Goal: Information Seeking & Learning: Learn about a topic

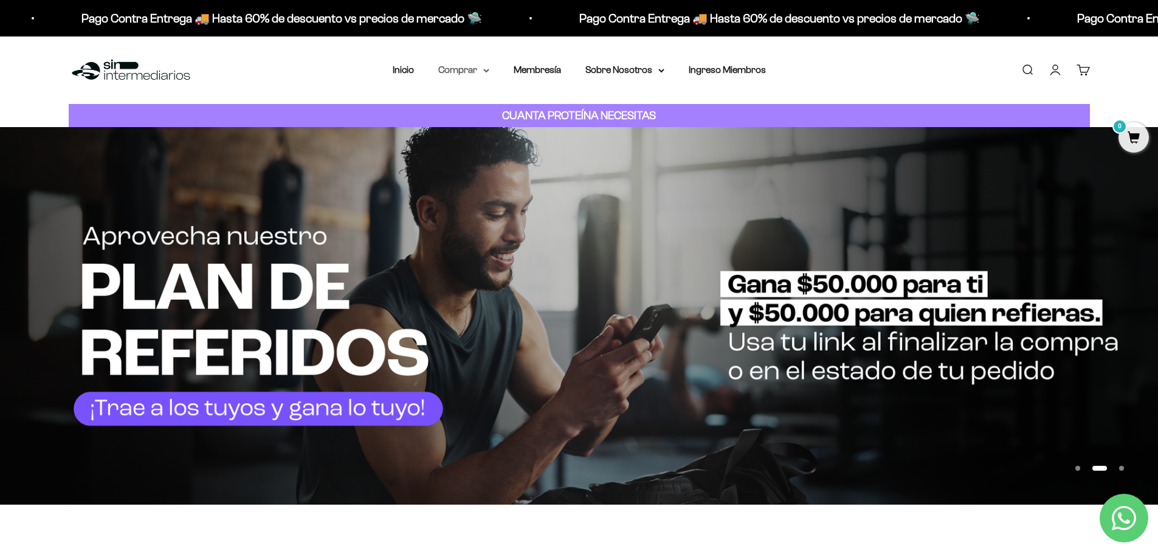
click at [457, 65] on summary "Comprar" at bounding box center [463, 70] width 51 height 16
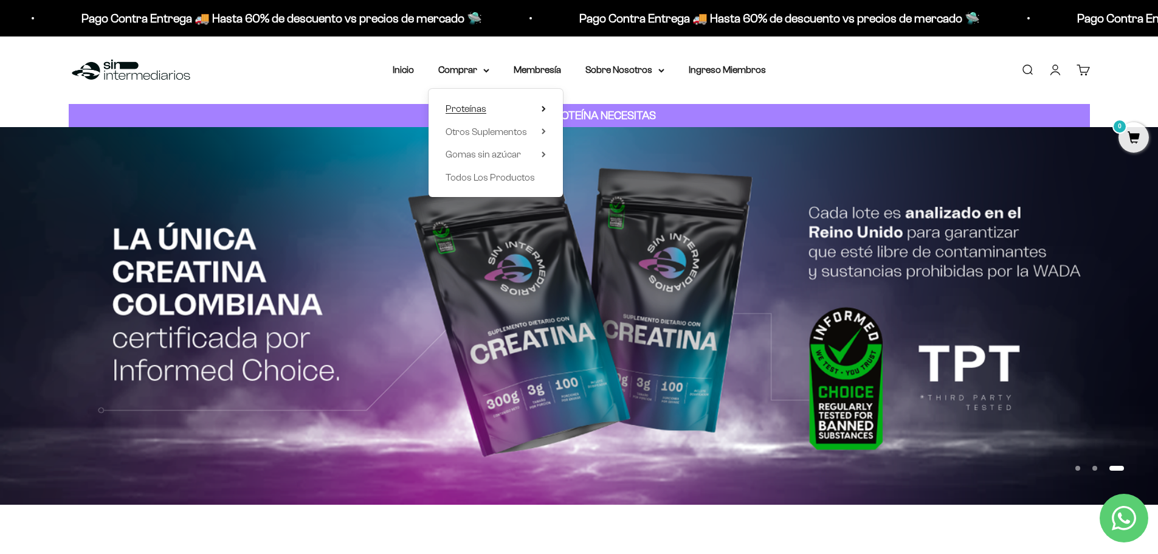
click at [537, 108] on summary "Proteínas" at bounding box center [496, 109] width 100 height 16
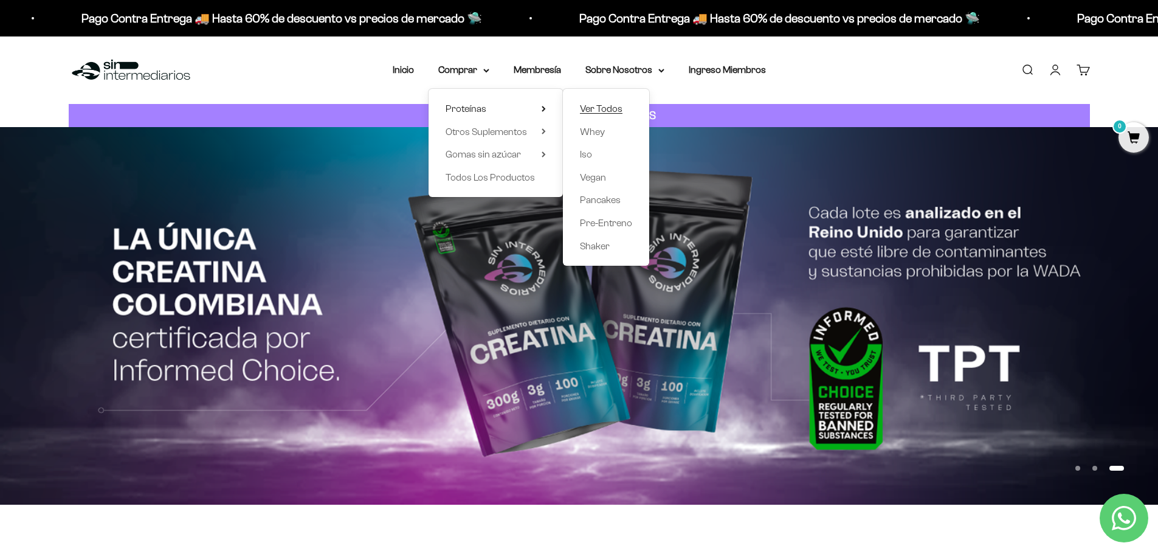
click at [604, 104] on span "Ver Todos" at bounding box center [601, 108] width 43 height 10
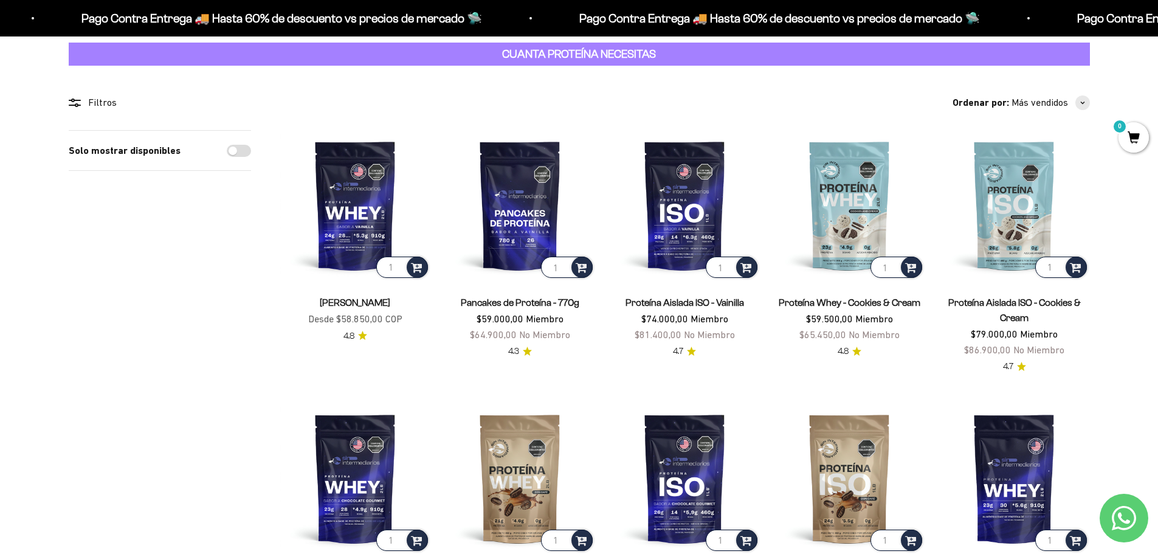
scroll to position [61, 0]
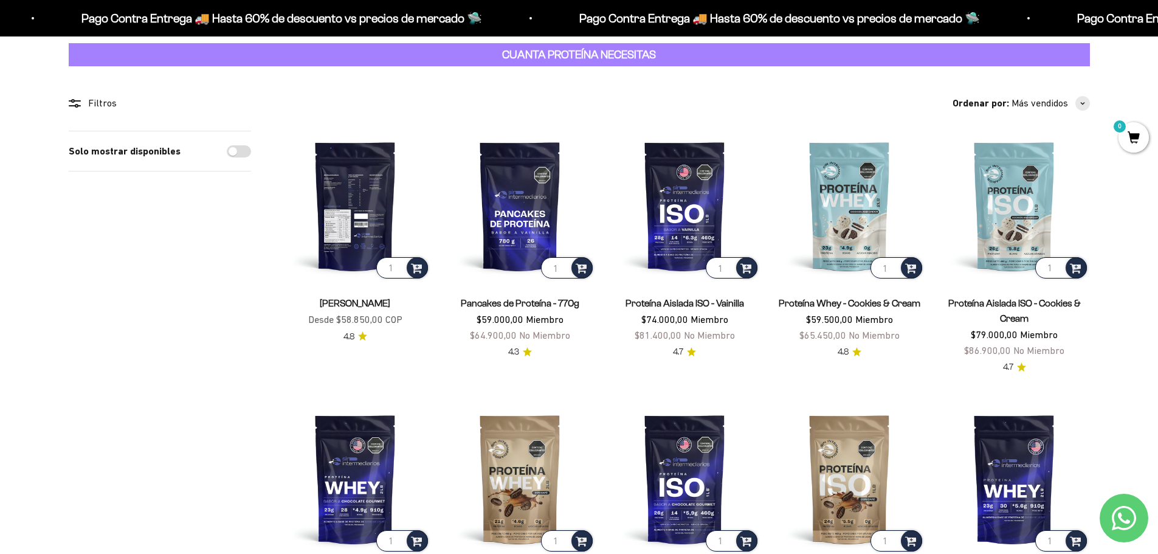
click at [342, 212] on img at bounding box center [355, 206] width 150 height 150
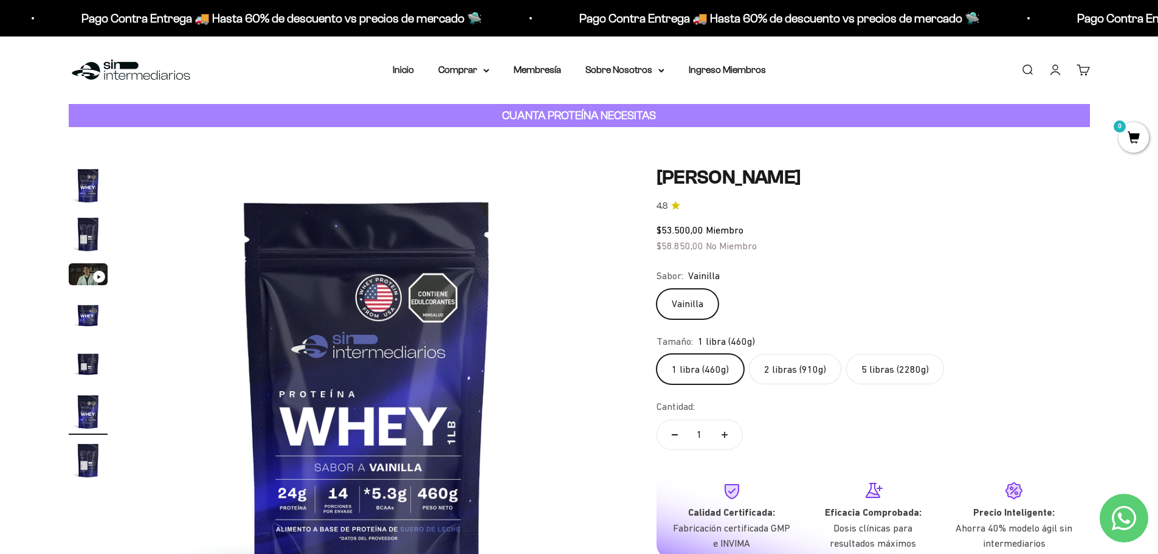
click at [798, 363] on label "2 libras (910g)" at bounding box center [795, 369] width 92 height 30
click at [656, 354] on input "2 libras (910g)" at bounding box center [656, 353] width 1 height 1
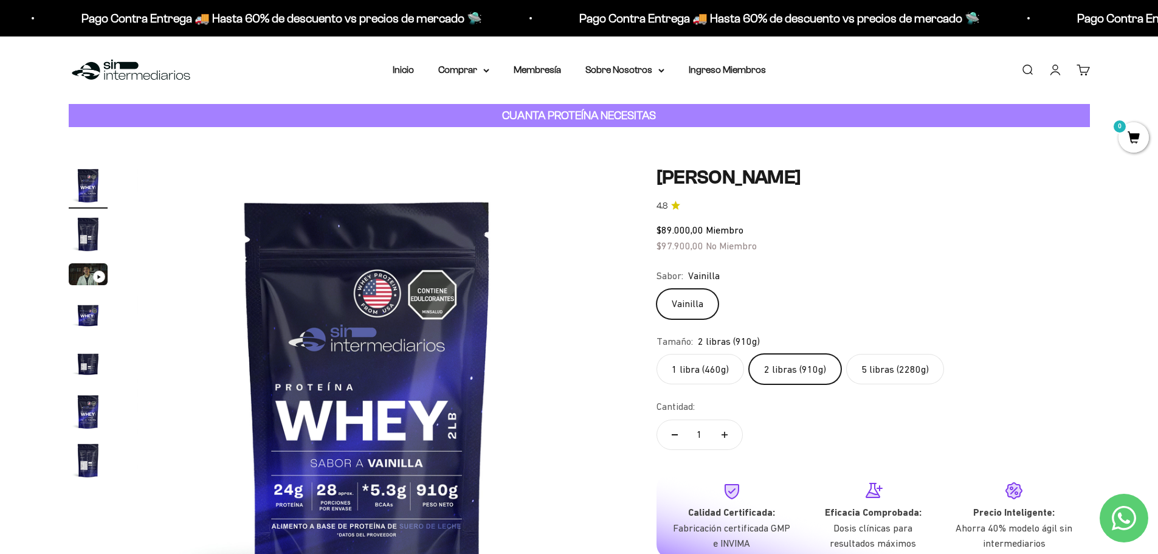
click at [884, 370] on label "5 libras (2280g)" at bounding box center [895, 369] width 98 height 30
click at [656, 354] on input "5 libras (2280g)" at bounding box center [656, 353] width 1 height 1
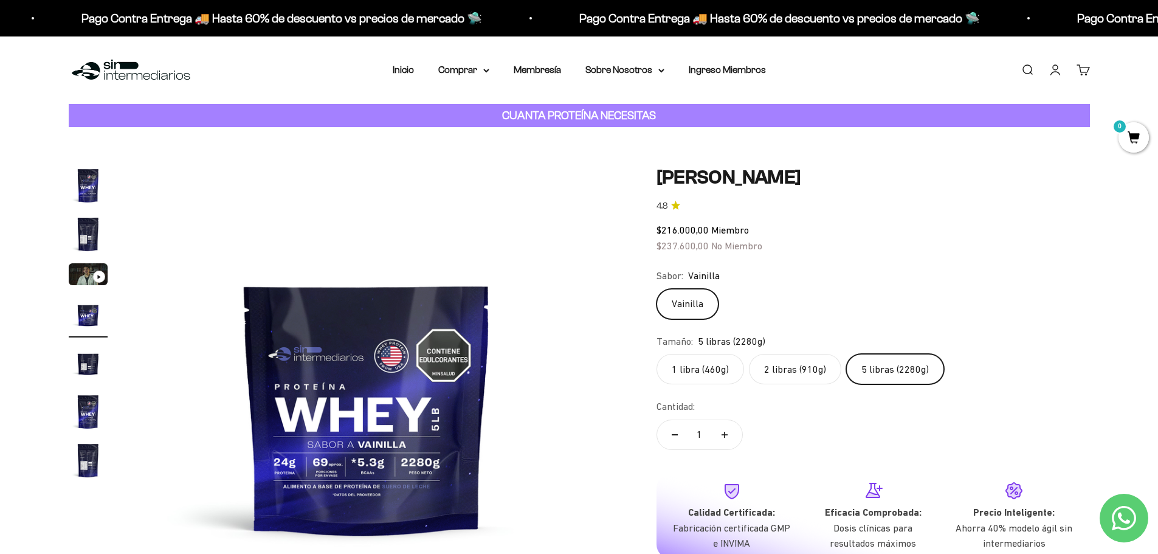
click at [802, 373] on label "2 libras (910g)" at bounding box center [795, 369] width 92 height 30
click at [656, 354] on input "2 libras (910g)" at bounding box center [656, 353] width 1 height 1
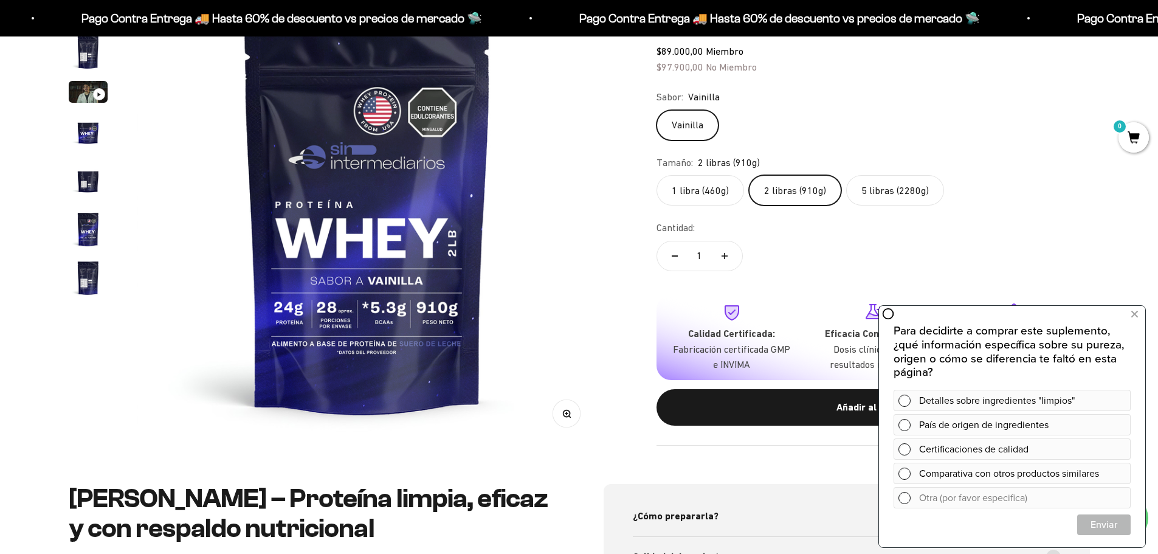
scroll to position [61, 0]
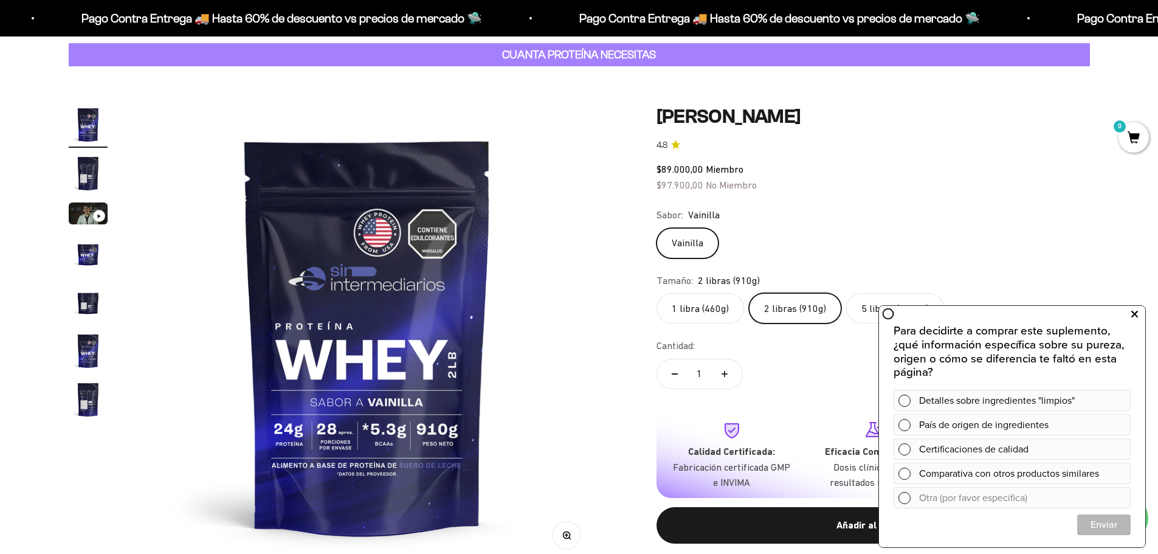
click at [1138, 315] on button at bounding box center [1134, 314] width 22 height 19
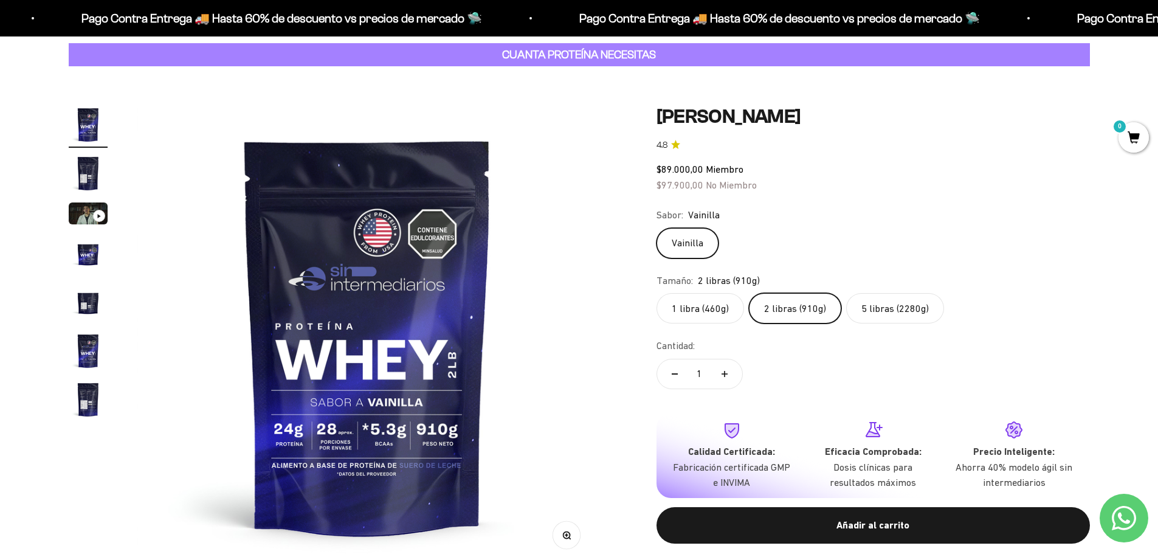
click at [87, 397] on img "Ir al artículo 7" at bounding box center [88, 399] width 39 height 39
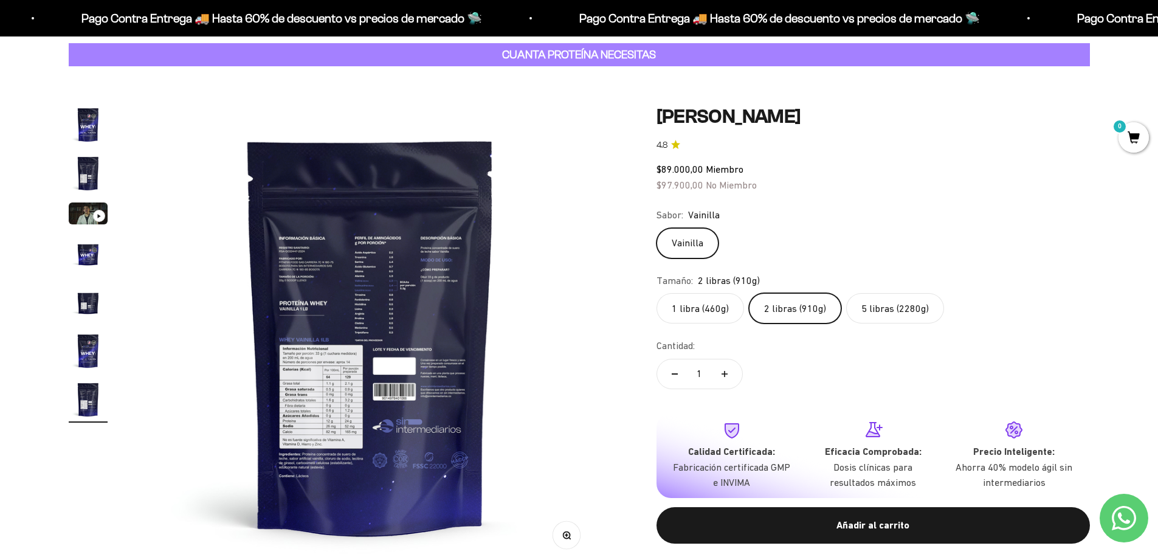
scroll to position [0, 2856]
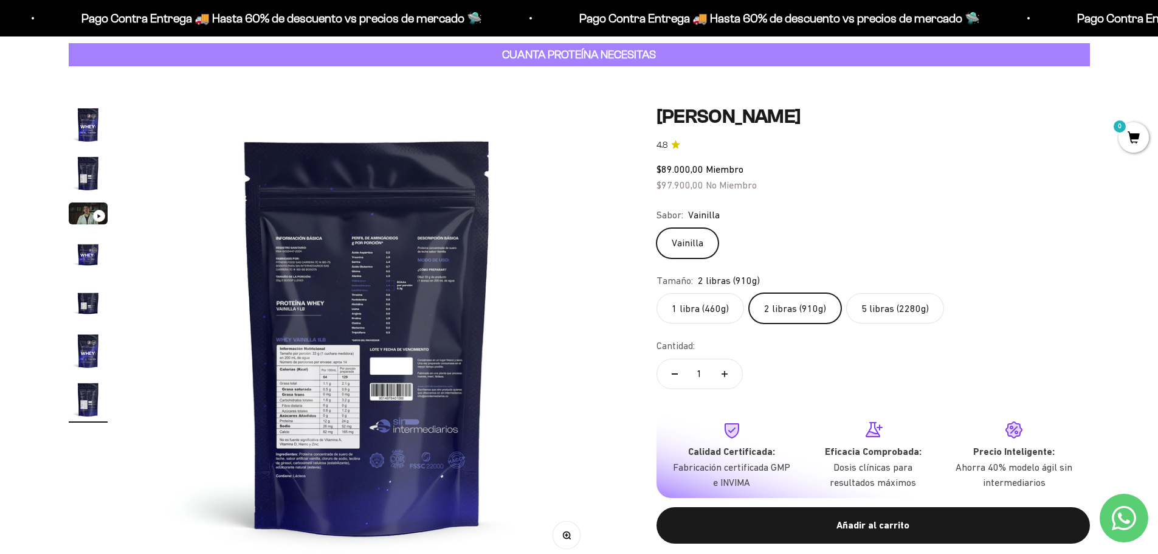
click at [321, 430] on img at bounding box center [367, 335] width 461 height 461
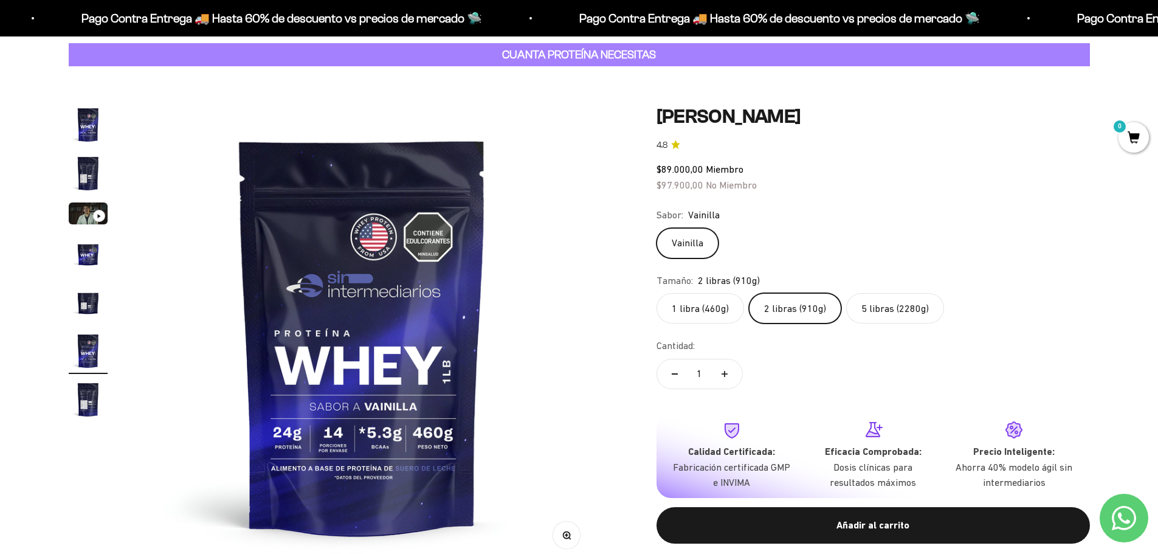
scroll to position [0, 2380]
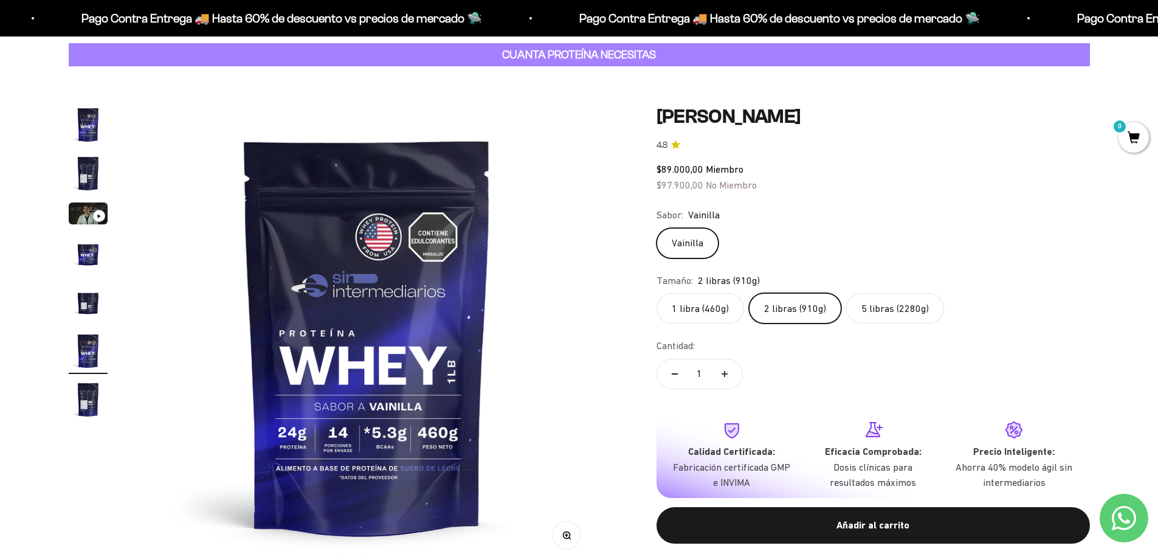
click at [80, 396] on img "Ir al artículo 7" at bounding box center [88, 399] width 39 height 39
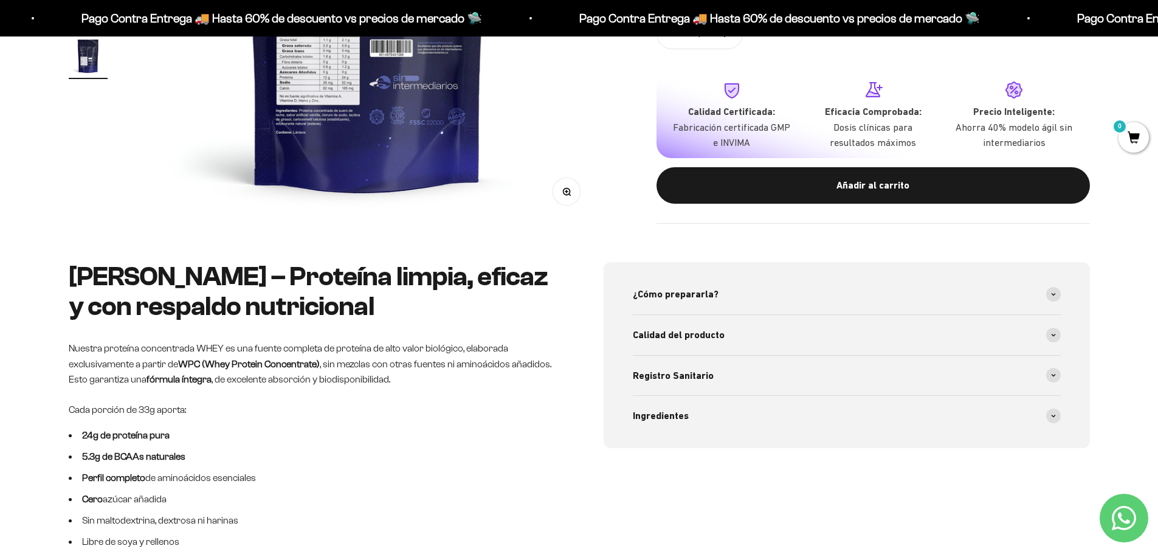
scroll to position [426, 0]
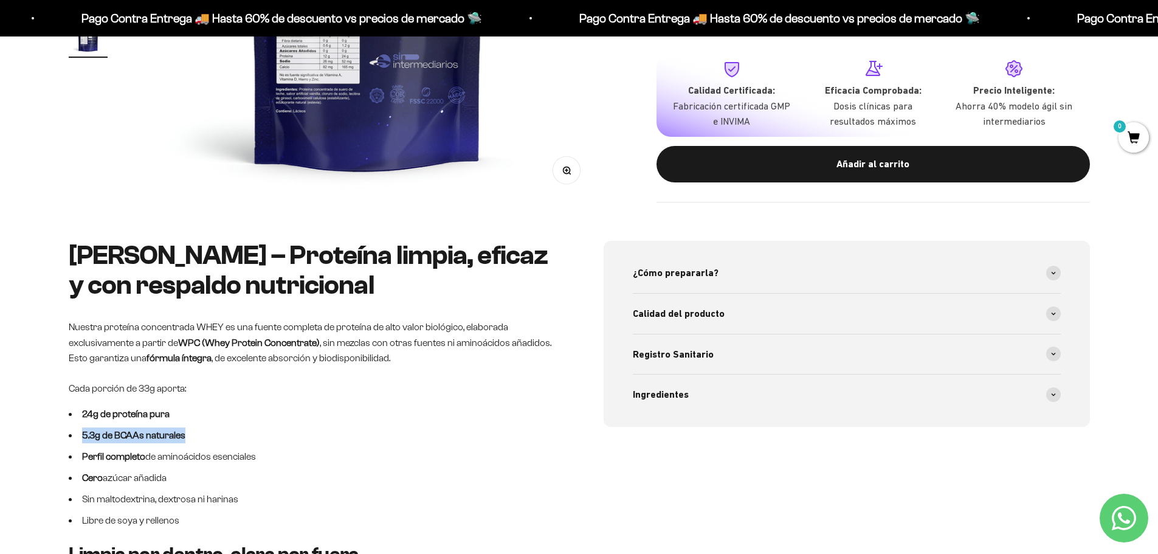
drag, startPoint x: 188, startPoint y: 439, endPoint x: 69, endPoint y: 426, distance: 119.9
click at [69, 427] on li "5.3g de BCAAs naturales" at bounding box center [312, 435] width 486 height 16
copy strong "5.3g de BCAAs naturales"
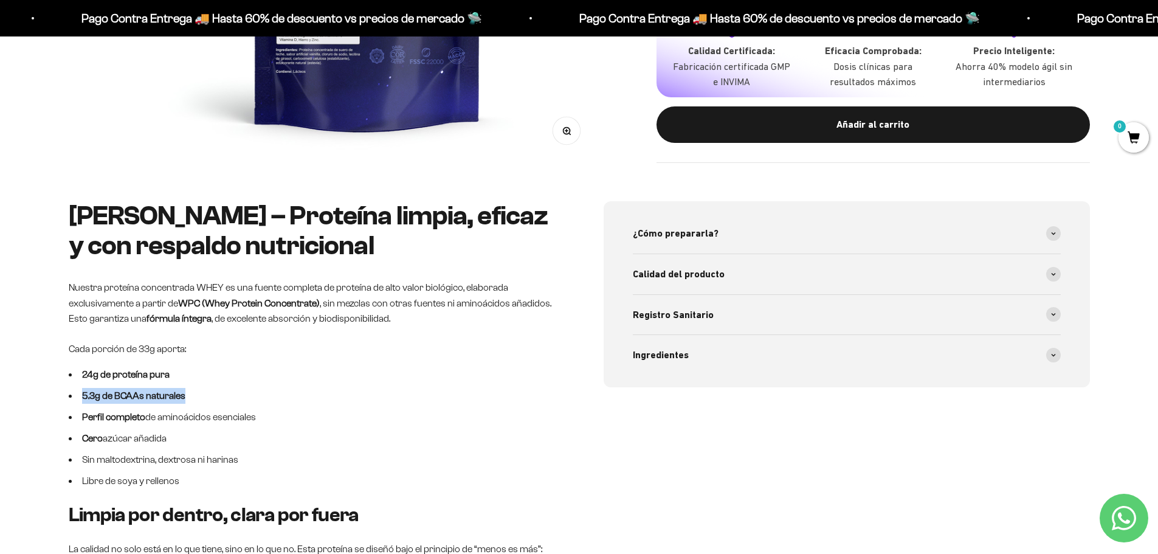
scroll to position [486, 0]
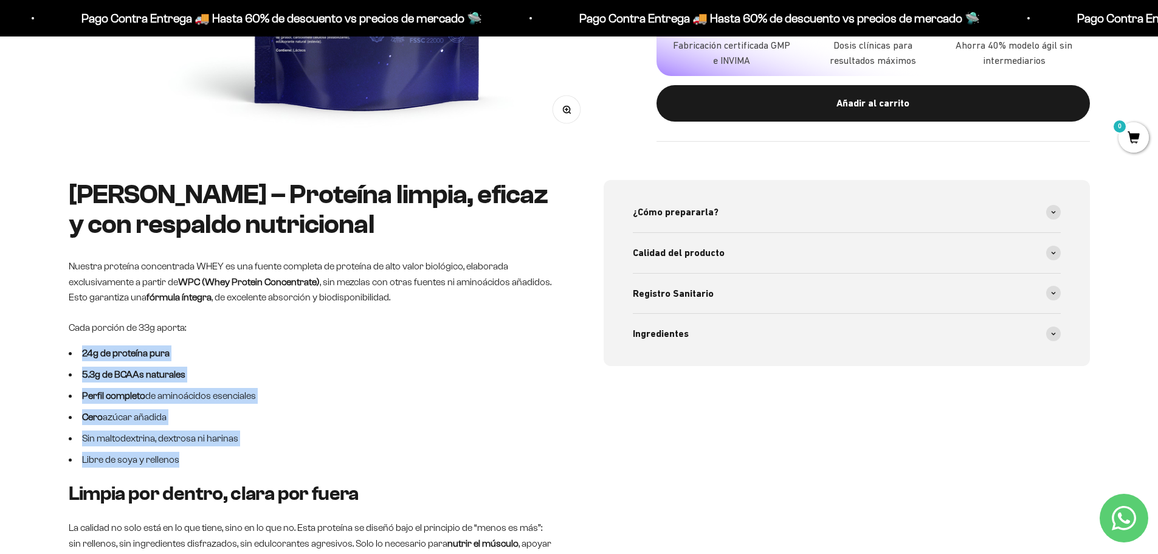
drag, startPoint x: 205, startPoint y: 462, endPoint x: 73, endPoint y: 342, distance: 178.6
click at [73, 342] on div "Whey Vainilla – Proteína limpia, eficaz y con respaldo nutricional Nuestra prot…" at bounding box center [312, 493] width 486 height 627
copy ul "24g de proteína pura 5.3g de BCAAs naturales Perfil completo de aminoácidos ese…"
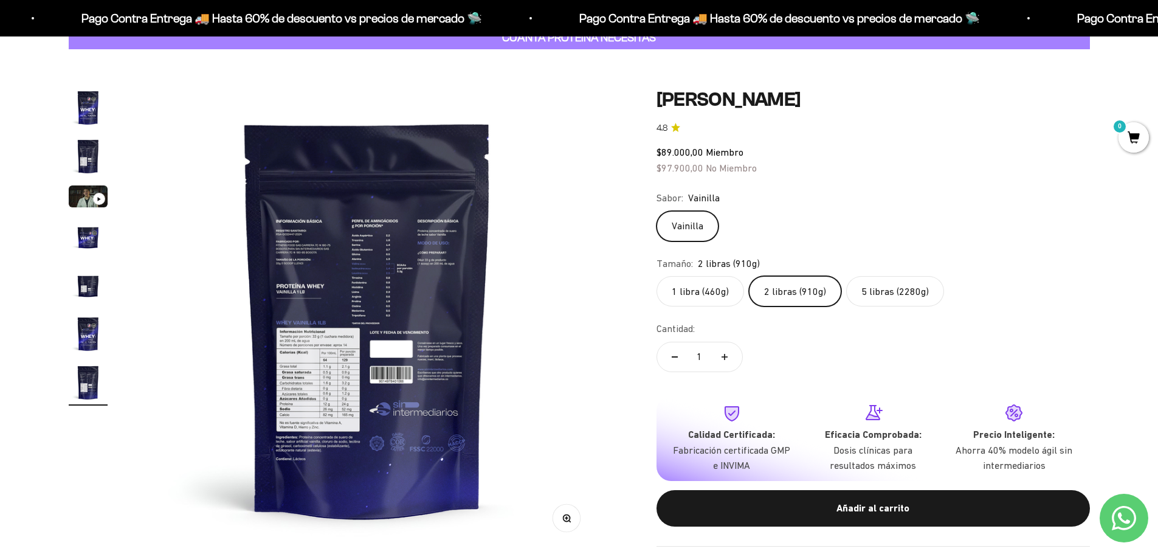
scroll to position [0, 0]
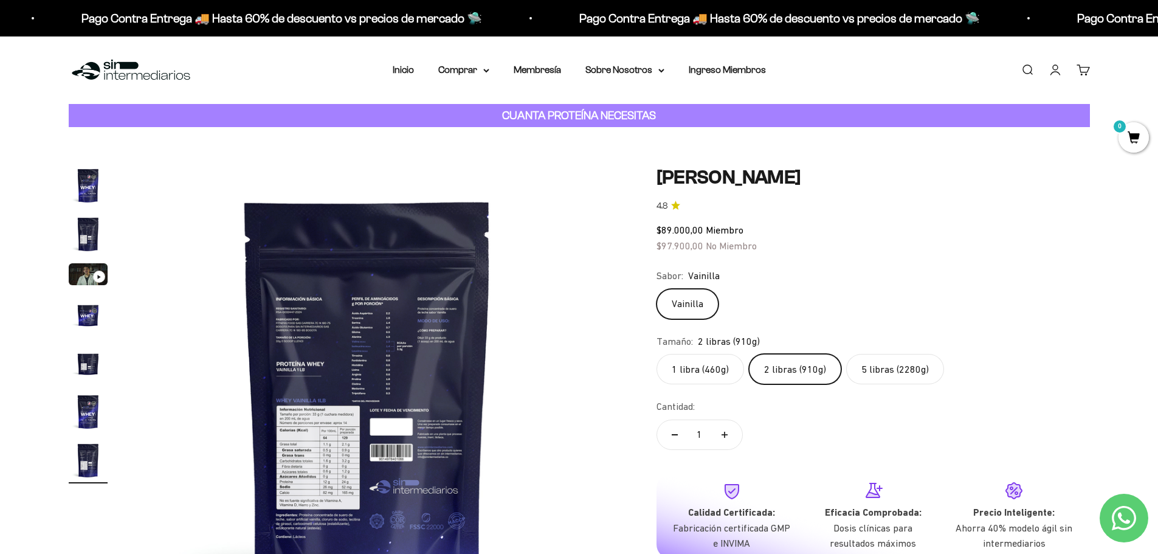
click at [917, 368] on label "5 libras (2280g)" at bounding box center [895, 369] width 98 height 30
click at [656, 354] on input "5 libras (2280g)" at bounding box center [656, 353] width 1 height 1
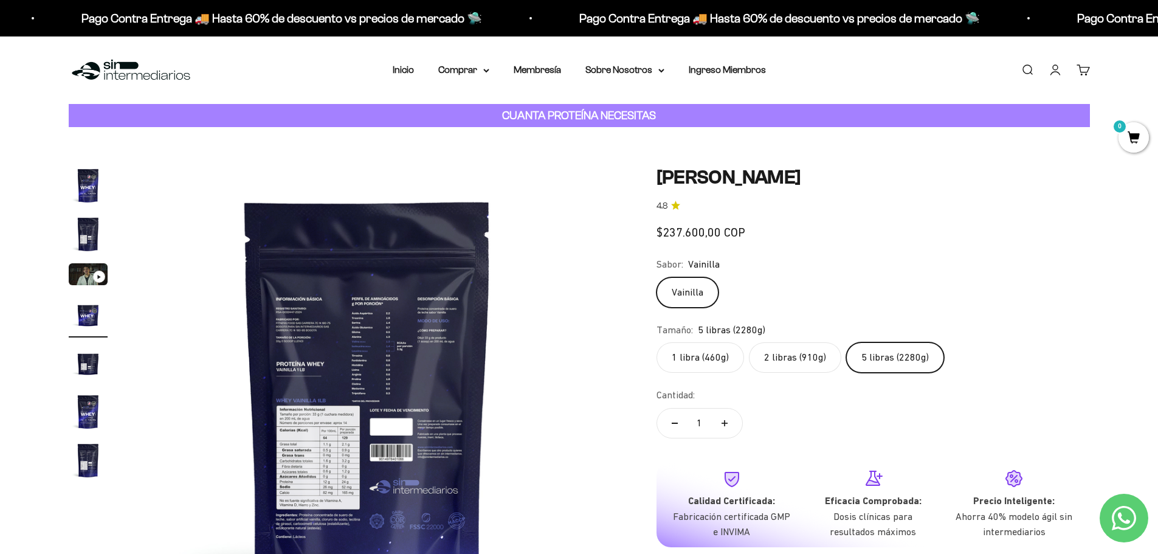
scroll to position [0, 1428]
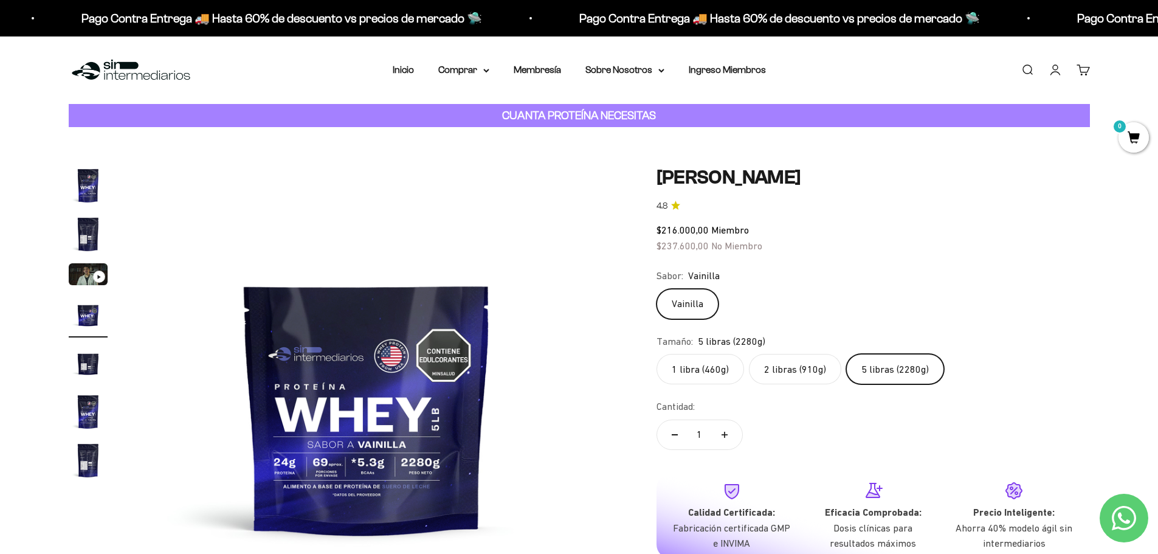
click at [812, 368] on label "2 libras (910g)" at bounding box center [795, 369] width 92 height 30
click at [656, 354] on input "2 libras (910g)" at bounding box center [656, 353] width 1 height 1
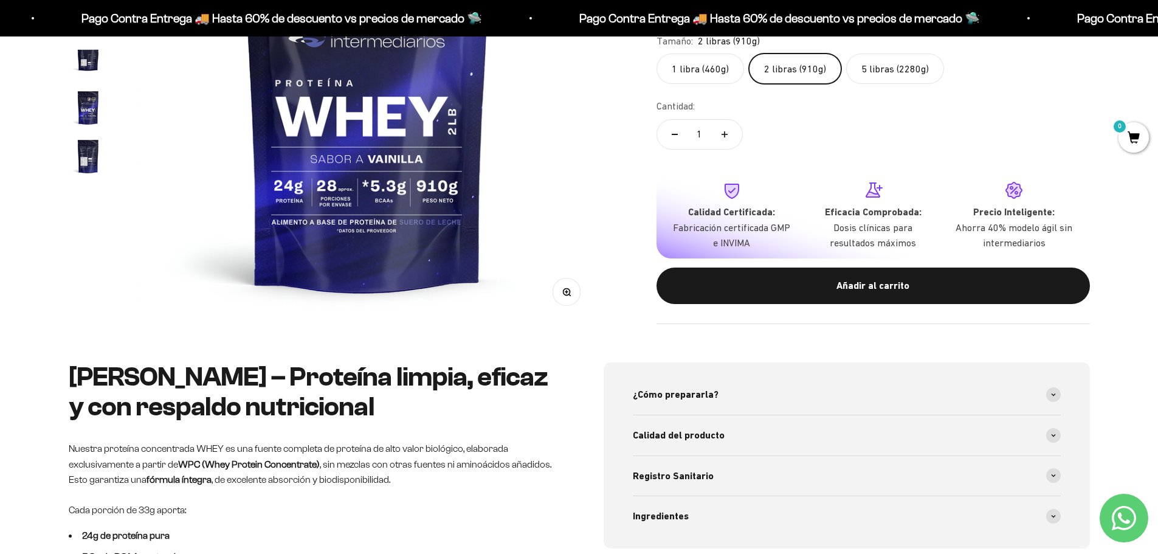
scroll to position [547, 0]
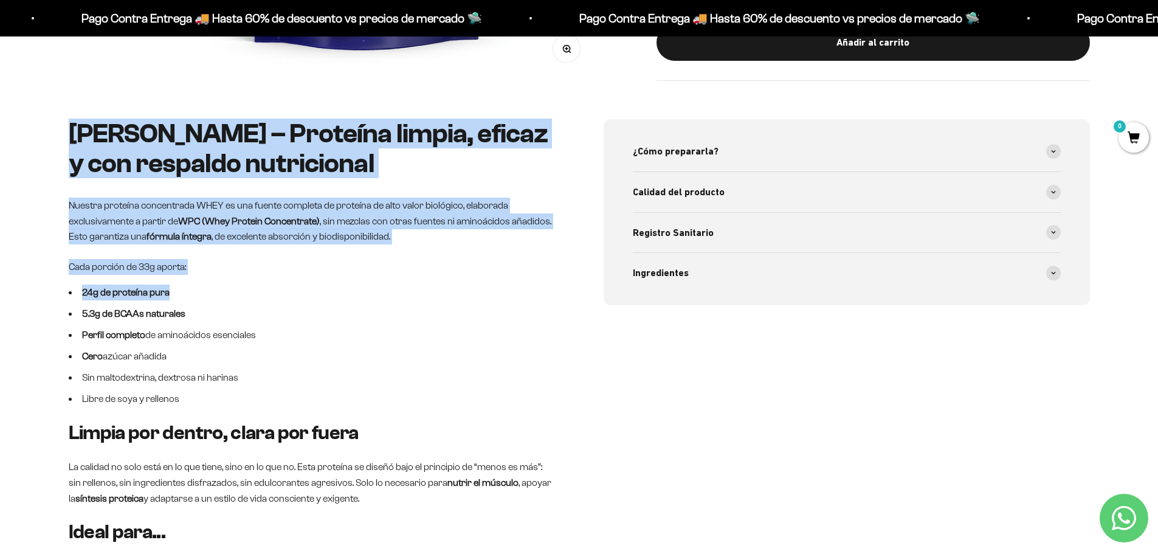
drag, startPoint x: 71, startPoint y: 133, endPoint x: 445, endPoint y: 286, distance: 404.8
click at [445, 286] on div "Whey Vainilla – Proteína limpia, eficaz y con respaldo nutricional Nuestra prot…" at bounding box center [312, 432] width 486 height 627
click at [445, 286] on li "24g de proteína pura" at bounding box center [312, 292] width 486 height 16
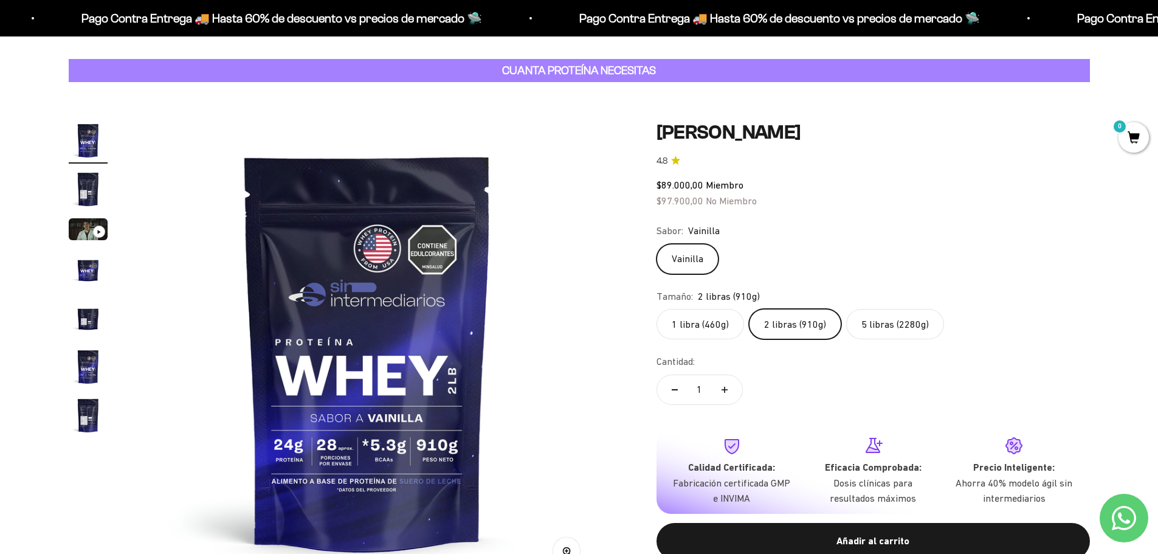
scroll to position [0, 0]
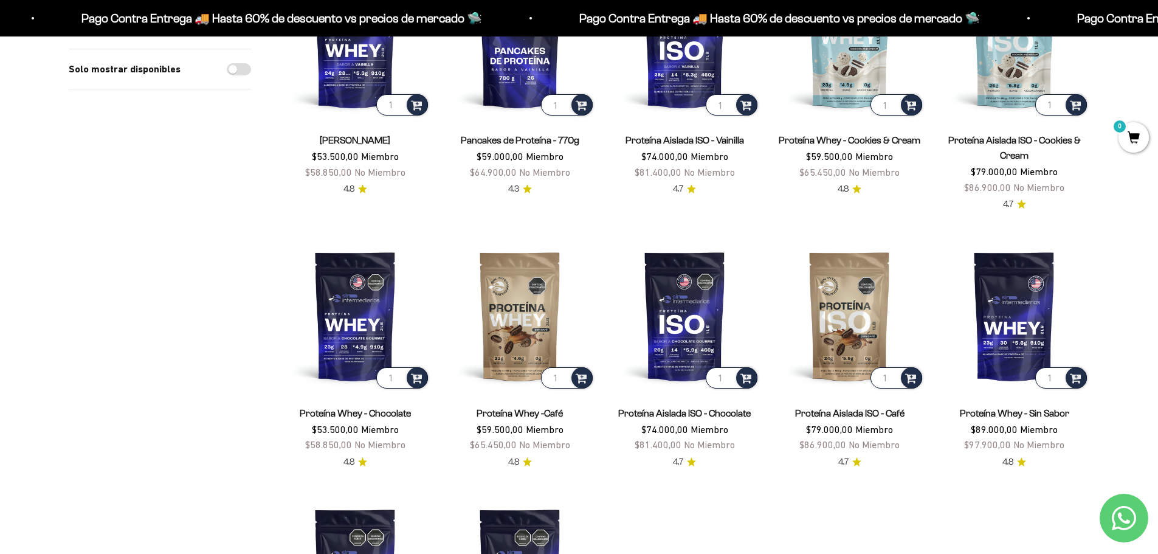
scroll to position [243, 0]
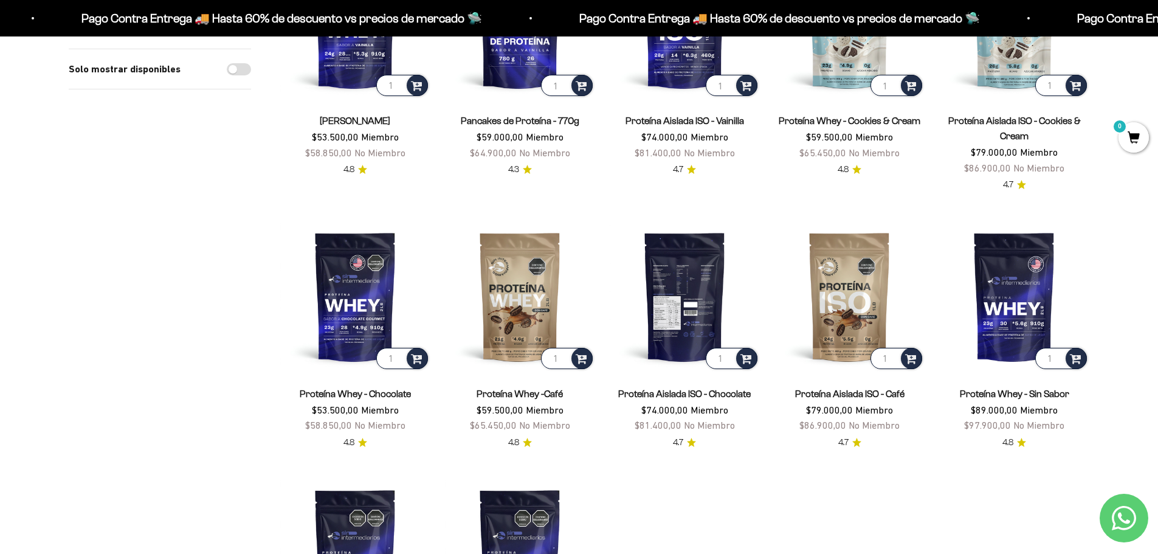
click at [704, 292] on img at bounding box center [685, 296] width 150 height 150
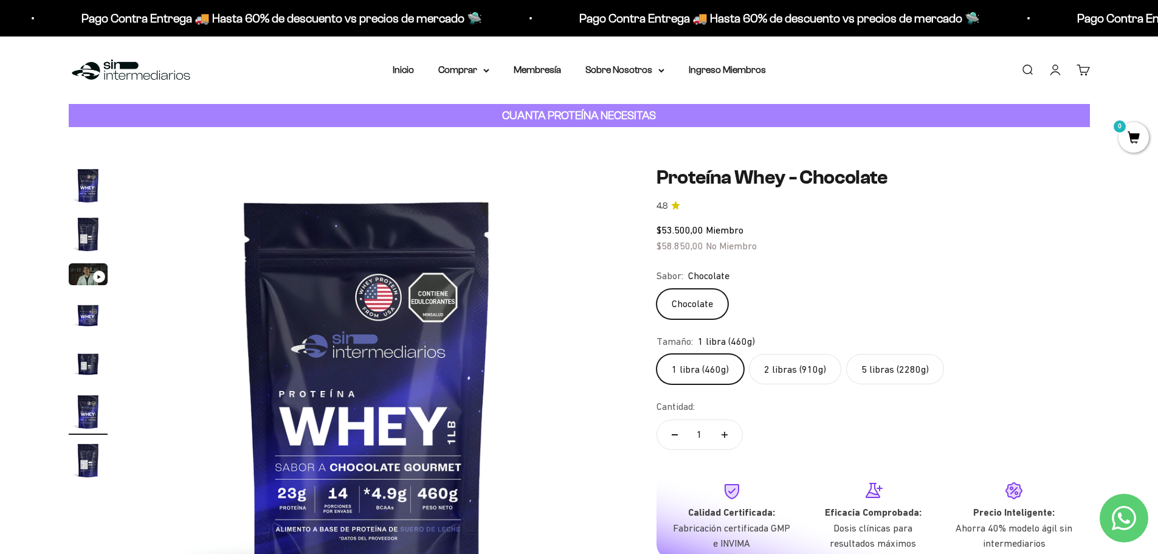
click at [889, 364] on label "5 libras (2280g)" at bounding box center [895, 369] width 98 height 30
click at [656, 354] on input "5 libras (2280g)" at bounding box center [656, 353] width 1 height 1
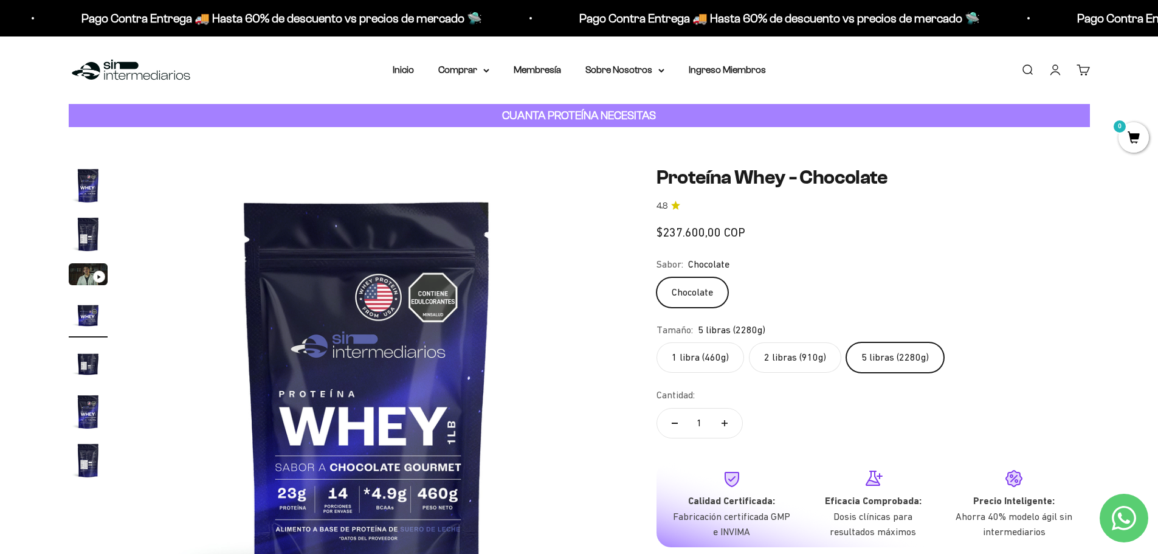
scroll to position [0, 1428]
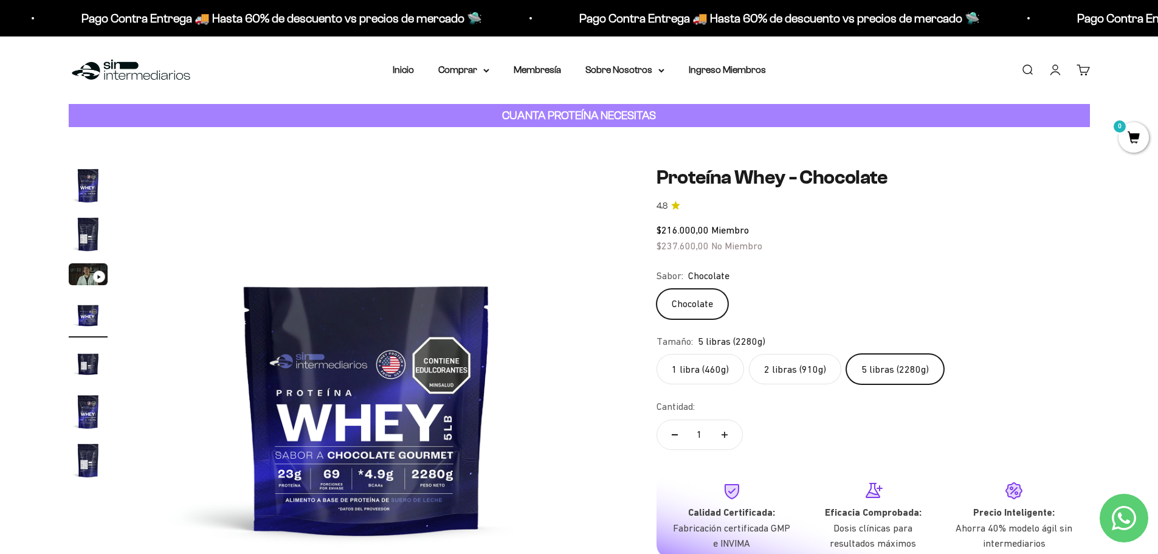
click at [798, 365] on label "2 libras (910g)" at bounding box center [795, 369] width 92 height 30
click at [656, 354] on input "2 libras (910g)" at bounding box center [656, 353] width 1 height 1
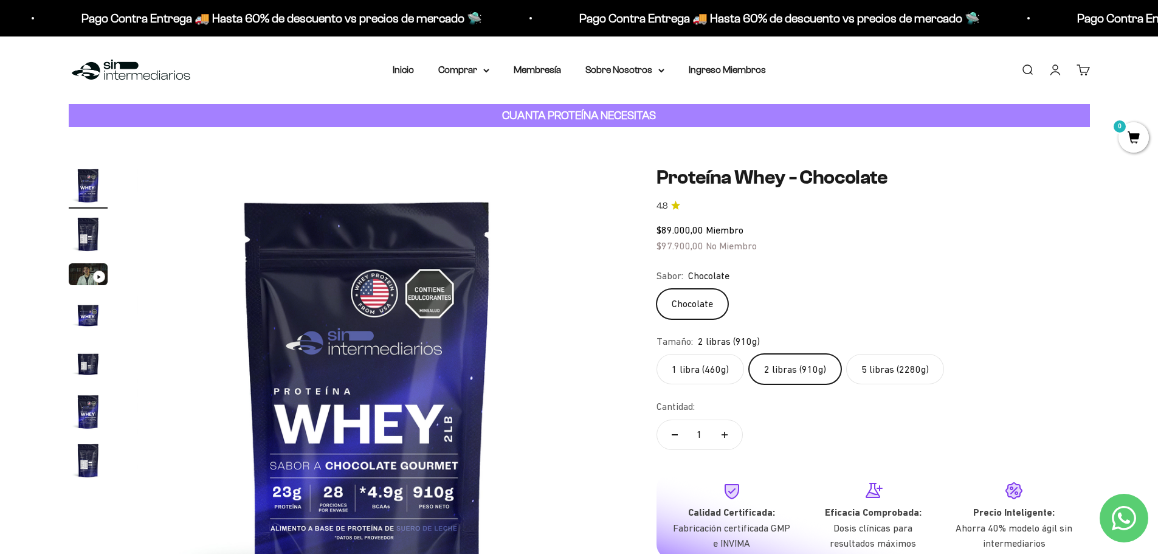
click at [886, 366] on label "5 libras (2280g)" at bounding box center [895, 369] width 98 height 30
click at [656, 354] on input "5 libras (2280g)" at bounding box center [656, 353] width 1 height 1
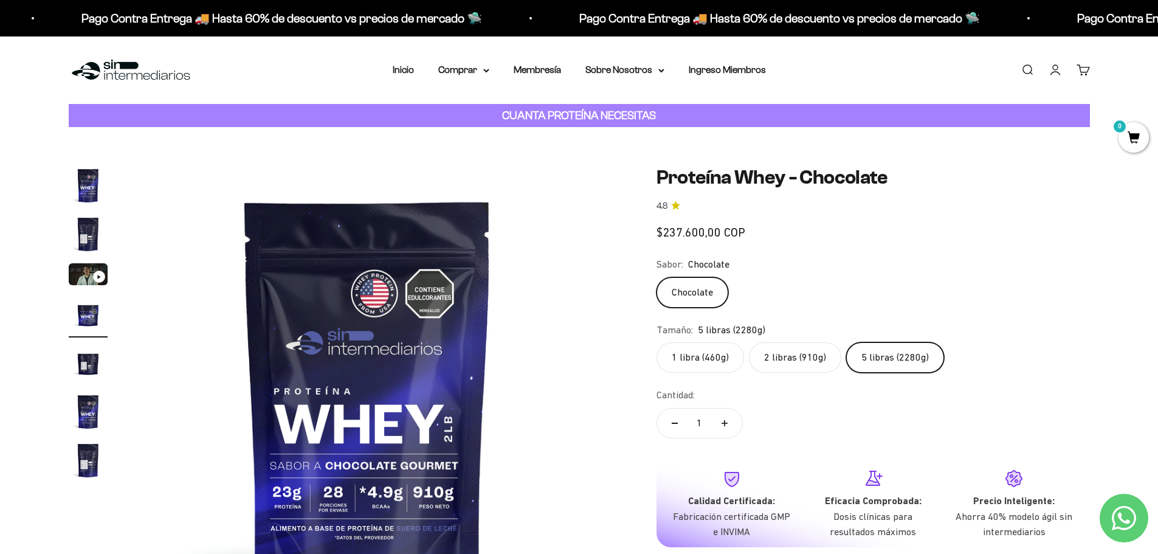
scroll to position [0, 1428]
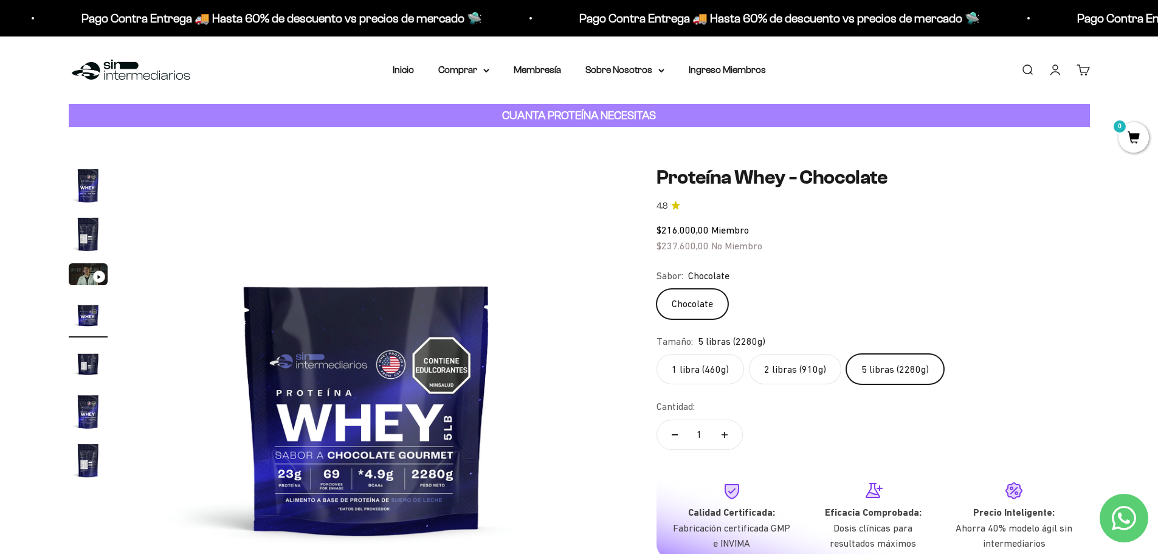
click at [711, 369] on label "1 libra (460g)" at bounding box center [700, 369] width 88 height 30
click at [656, 354] on input "1 libra (460g)" at bounding box center [656, 353] width 1 height 1
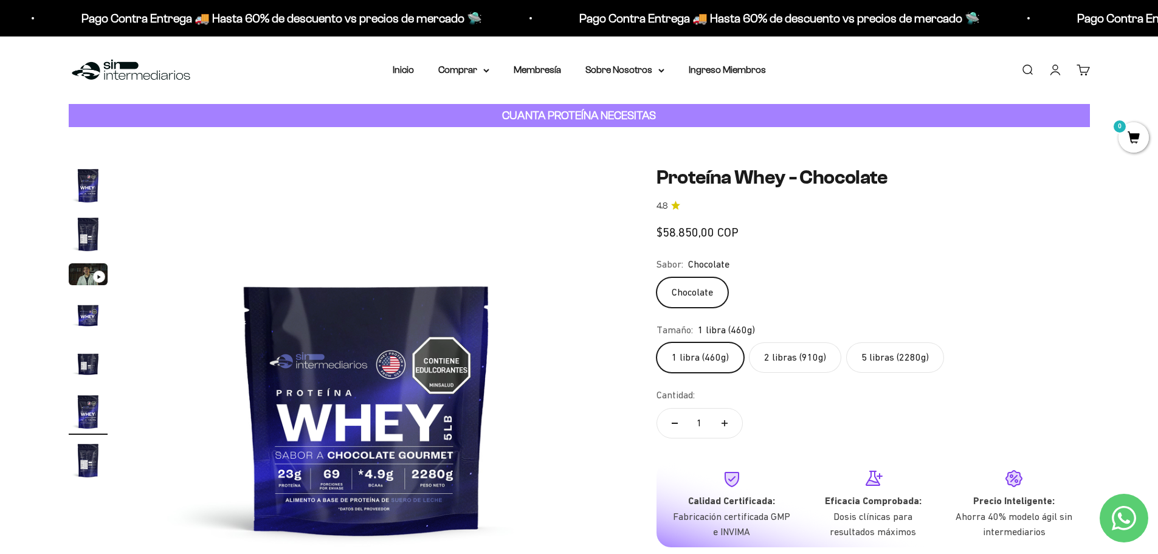
scroll to position [0, 2380]
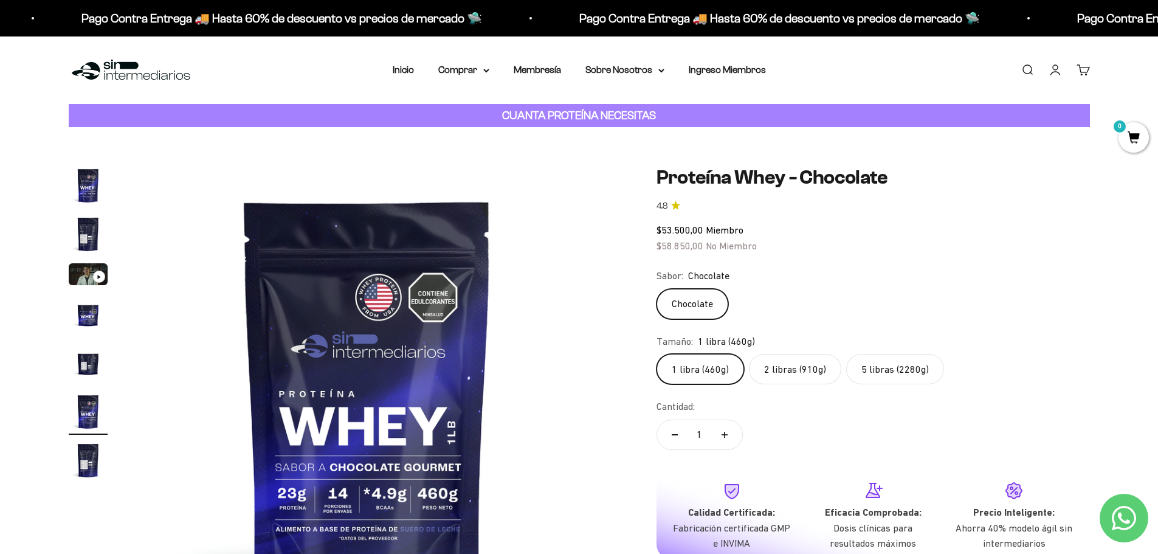
click at [877, 374] on label "5 libras (2280g)" at bounding box center [895, 369] width 98 height 30
click at [656, 354] on input "5 libras (2280g)" at bounding box center [656, 353] width 1 height 1
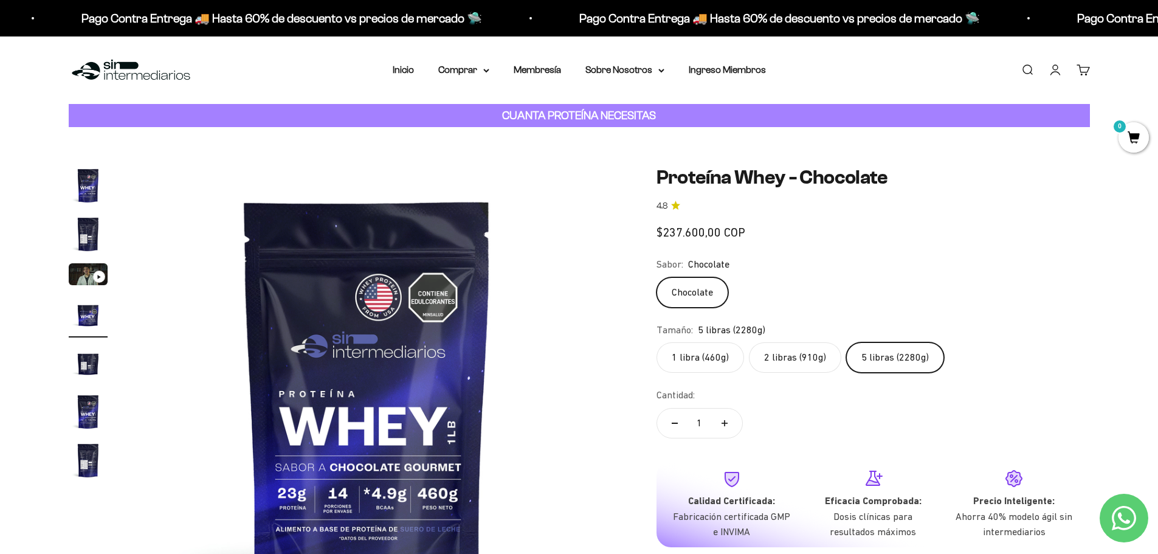
scroll to position [0, 1428]
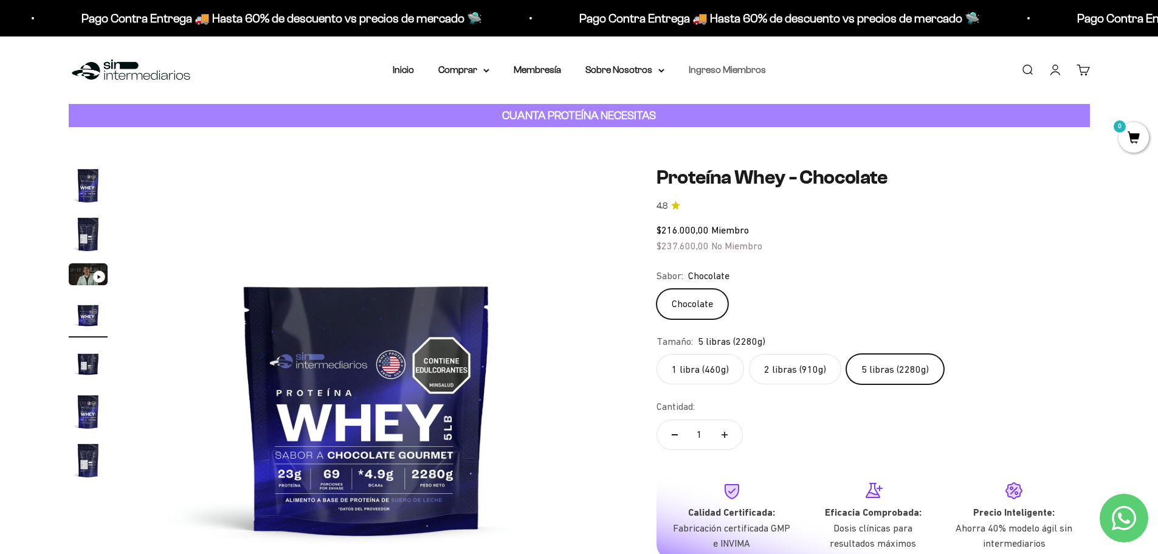
click at [735, 70] on link "Ingreso Miembros" at bounding box center [727, 69] width 77 height 10
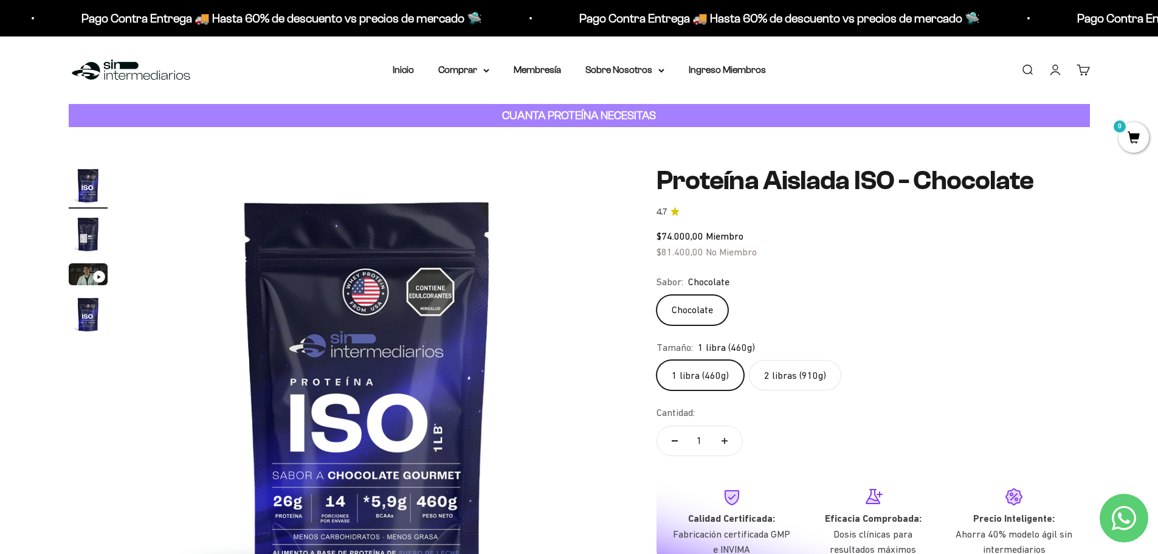
click at [815, 375] on label "2 libras (910g)" at bounding box center [795, 375] width 92 height 30
click at [656, 360] on input "2 libras (910g)" at bounding box center [656, 359] width 1 height 1
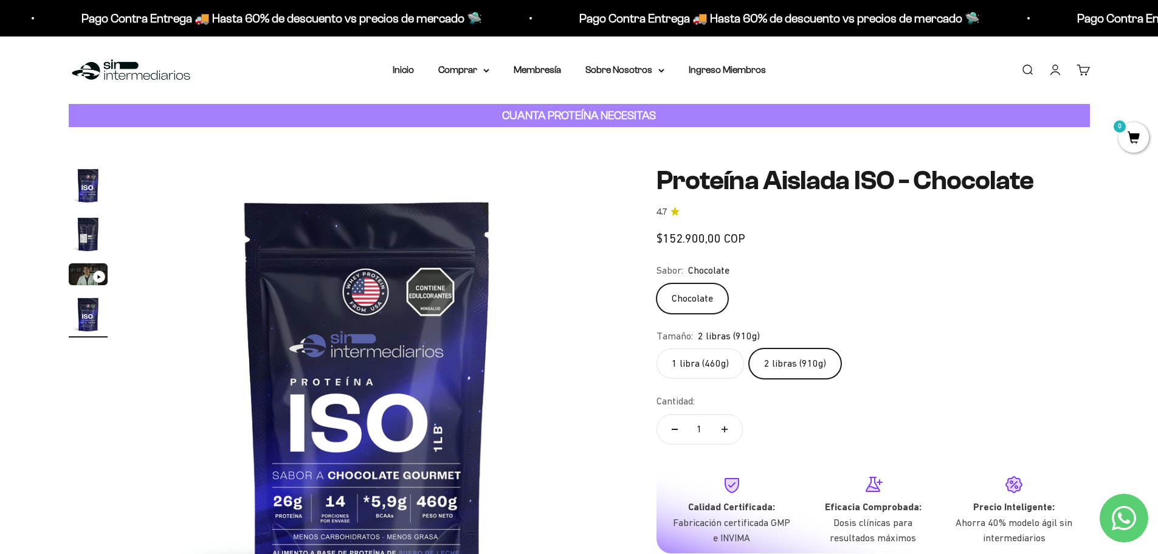
scroll to position [0, 1428]
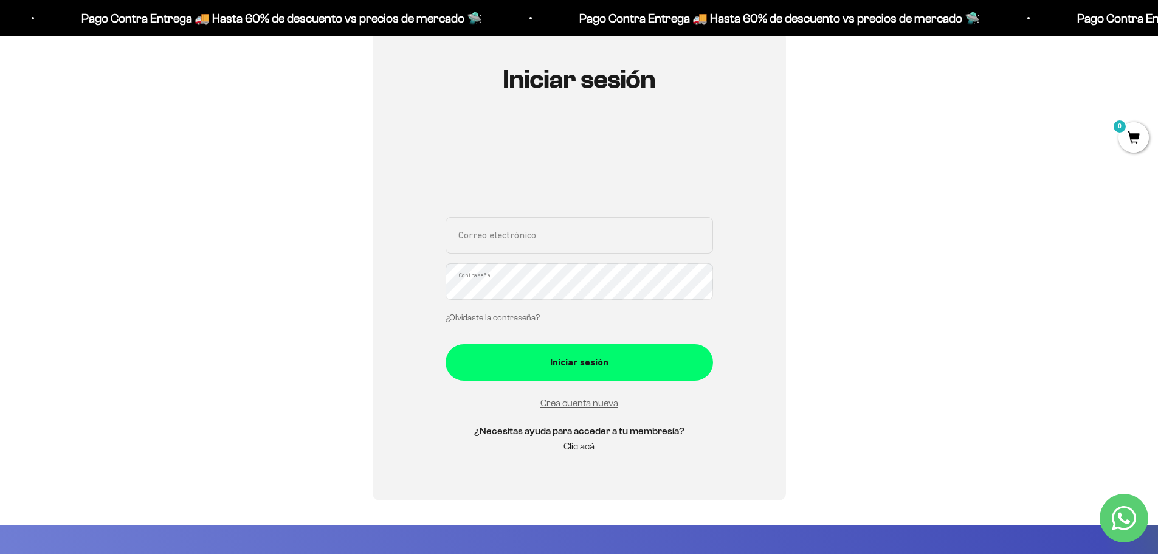
scroll to position [122, 0]
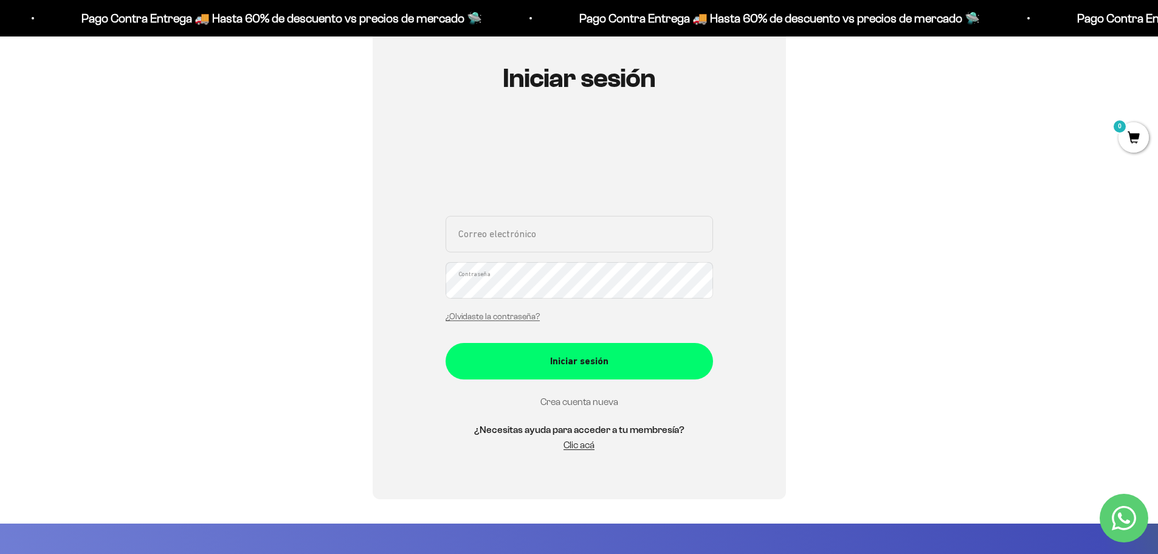
click at [590, 399] on link "Crea cuenta nueva" at bounding box center [579, 401] width 78 height 10
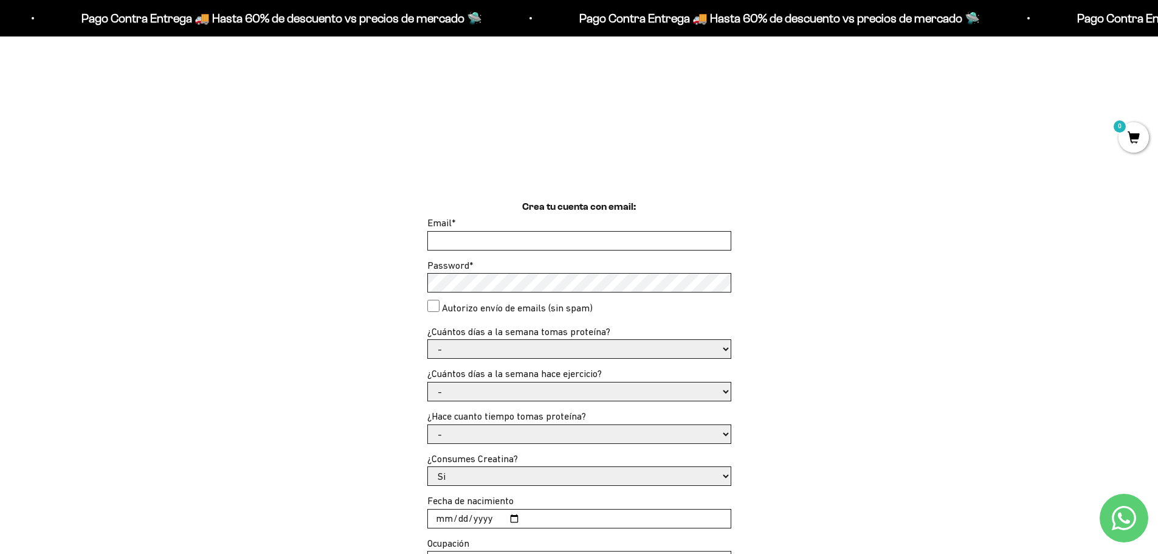
scroll to position [61, 0]
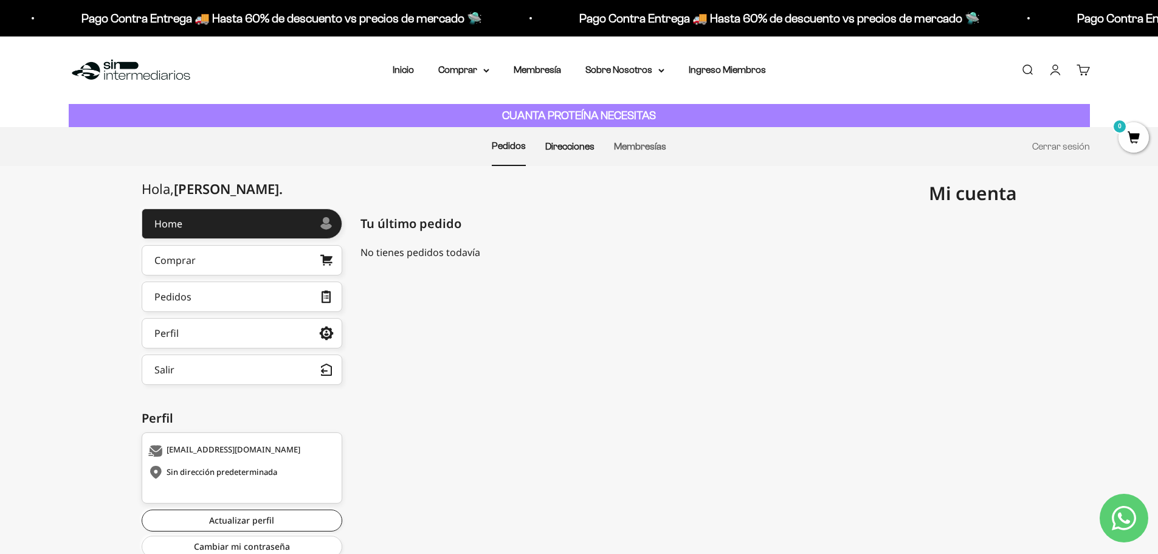
click at [576, 150] on link "Direcciones" at bounding box center [569, 146] width 49 height 10
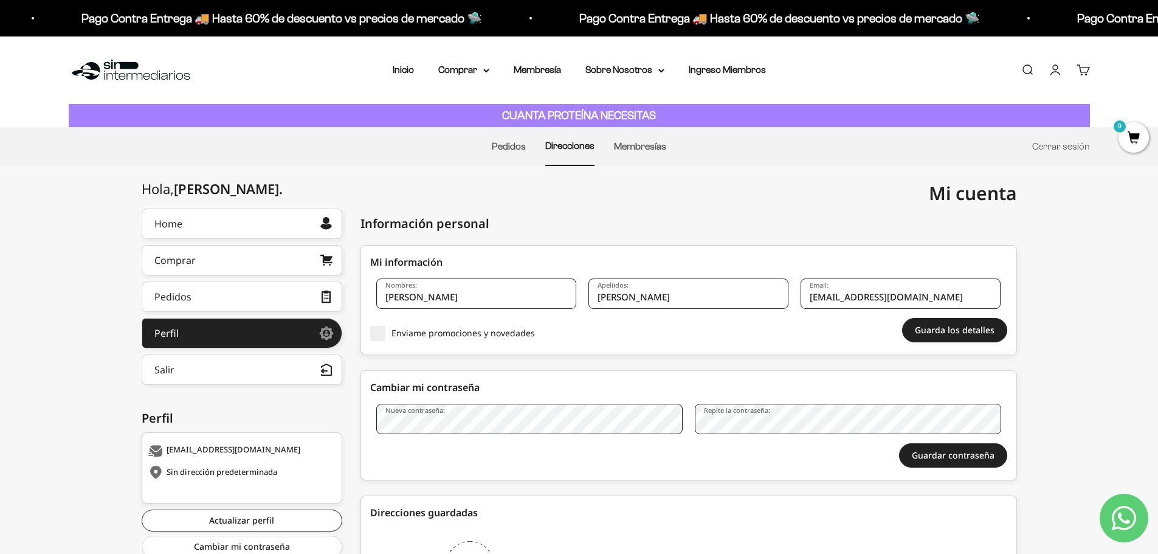
drag, startPoint x: 652, startPoint y: 292, endPoint x: 564, endPoint y: 287, distance: 87.7
click at [564, 287] on div "Nombres: Alejandro Apeliidos: Garcia Email: 4lejo.1017@gmail.com" at bounding box center [688, 298] width 637 height 40
type input "[PERSON_NAME]"
click at [840, 331] on div "Guarda los detalles Cancelar" at bounding box center [688, 330] width 637 height 24
click at [935, 320] on button "Guarda los detalles" at bounding box center [954, 330] width 105 height 24
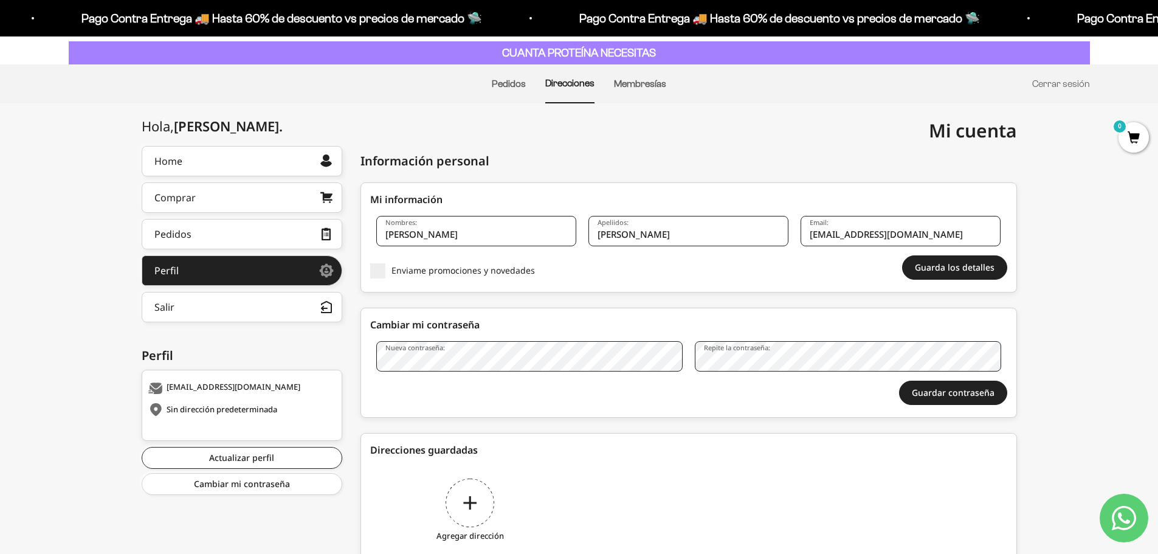
scroll to position [122, 0]
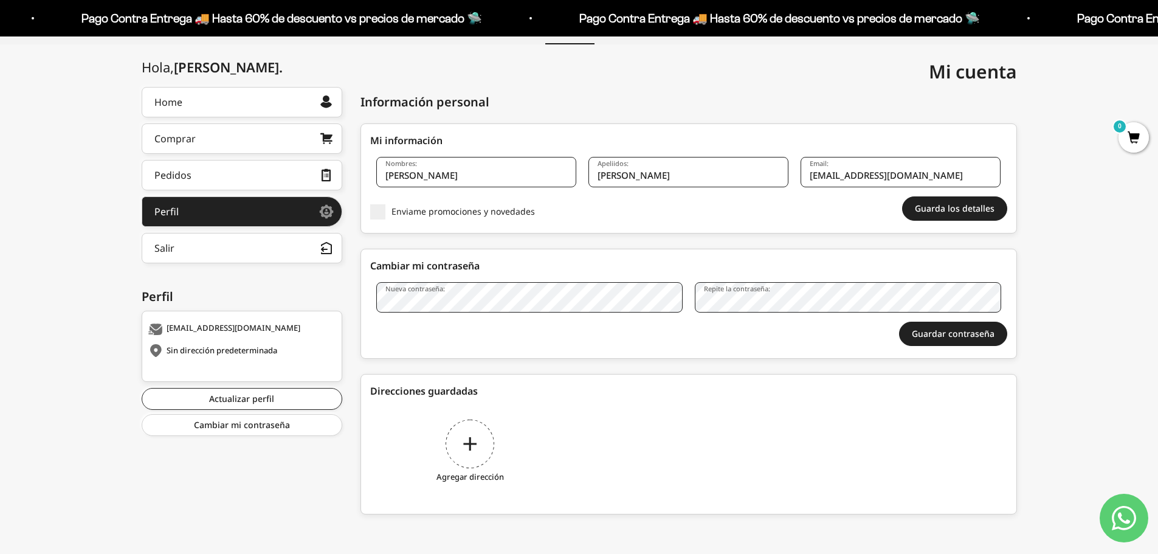
click at [465, 449] on div "Agregar dirección" at bounding box center [470, 452] width 200 height 91
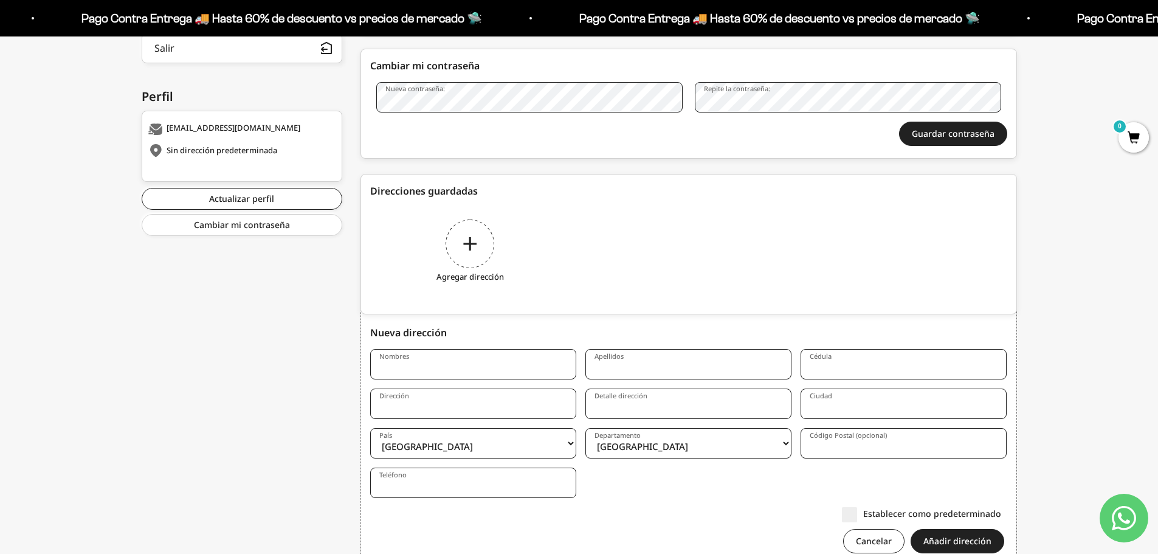
scroll to position [370, 0]
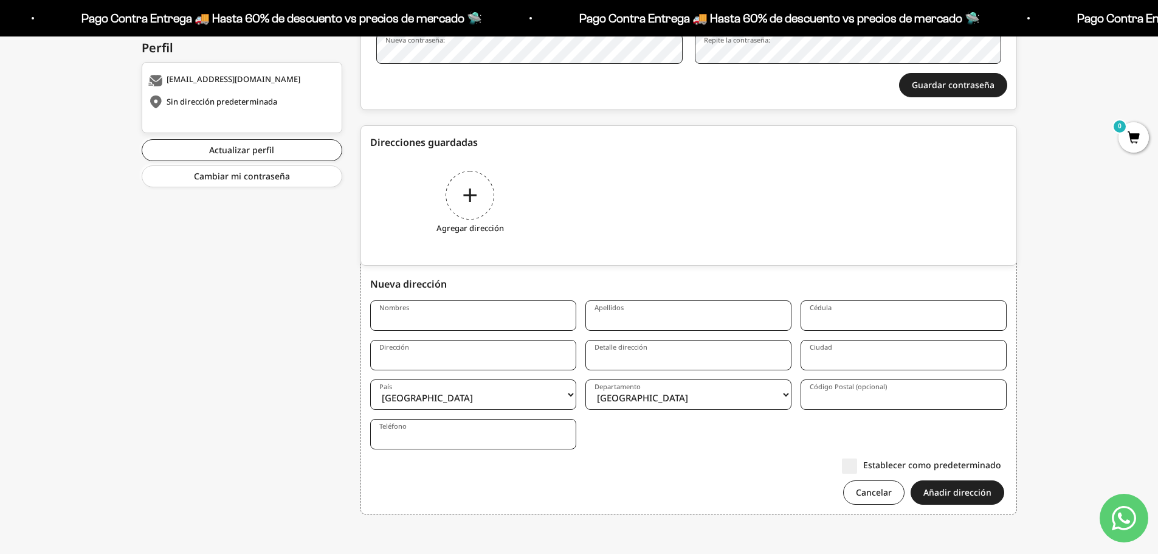
click at [429, 314] on input "Nombres" at bounding box center [473, 315] width 206 height 30
type input "[PERSON_NAME]"
type input "1053813855"
click at [489, 361] on input "Dirección" at bounding box center [473, 355] width 206 height 30
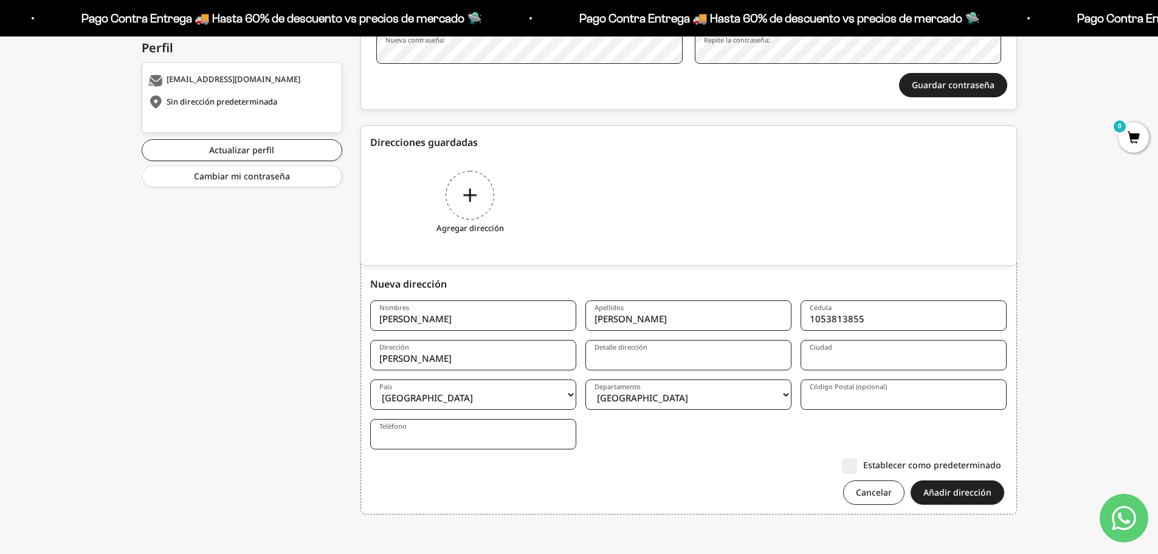
drag, startPoint x: 432, startPoint y: 360, endPoint x: 371, endPoint y: 356, distance: 60.9
click at [372, 359] on input "Carr" at bounding box center [473, 355] width 206 height 30
paste input "lle 85 #25-110"
type input "Calle 85 #25-110"
click at [644, 362] on input "Detalle dirección" at bounding box center [688, 355] width 206 height 30
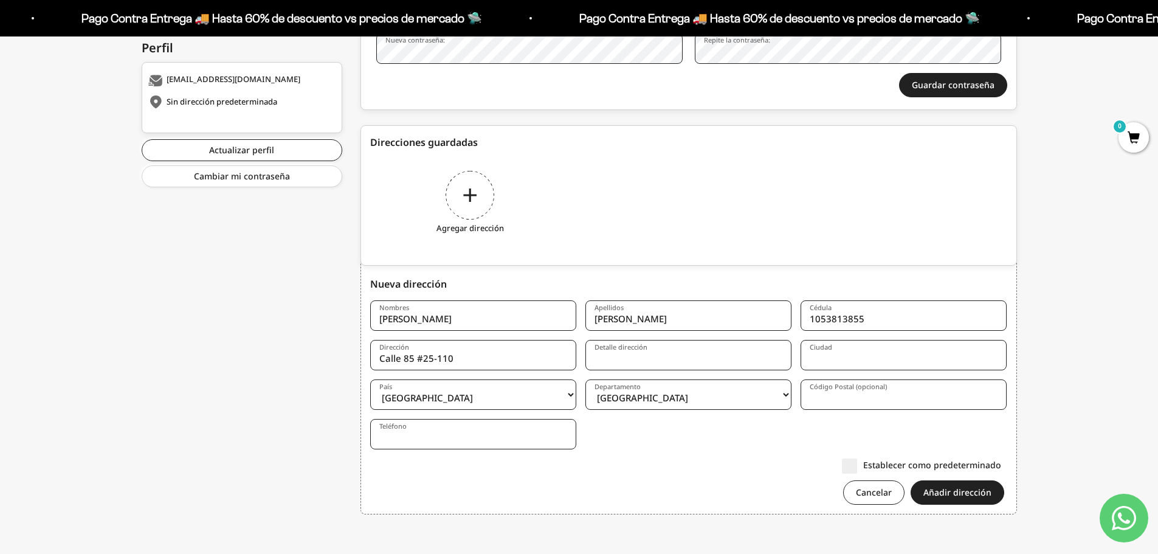
click at [828, 365] on input "Ciudad" at bounding box center [904, 355] width 206 height 30
type input "Manizales"
drag, startPoint x: 732, startPoint y: 435, endPoint x: 739, endPoint y: 427, distance: 9.9
click at [732, 435] on form "Nombres Alejandro Apellidos Delgadillo Cédula 1053813855 Dirección Calle 85 #25…" at bounding box center [688, 406] width 637 height 213
click at [818, 401] on input "Código Postal (opcional)" at bounding box center [904, 394] width 206 height 30
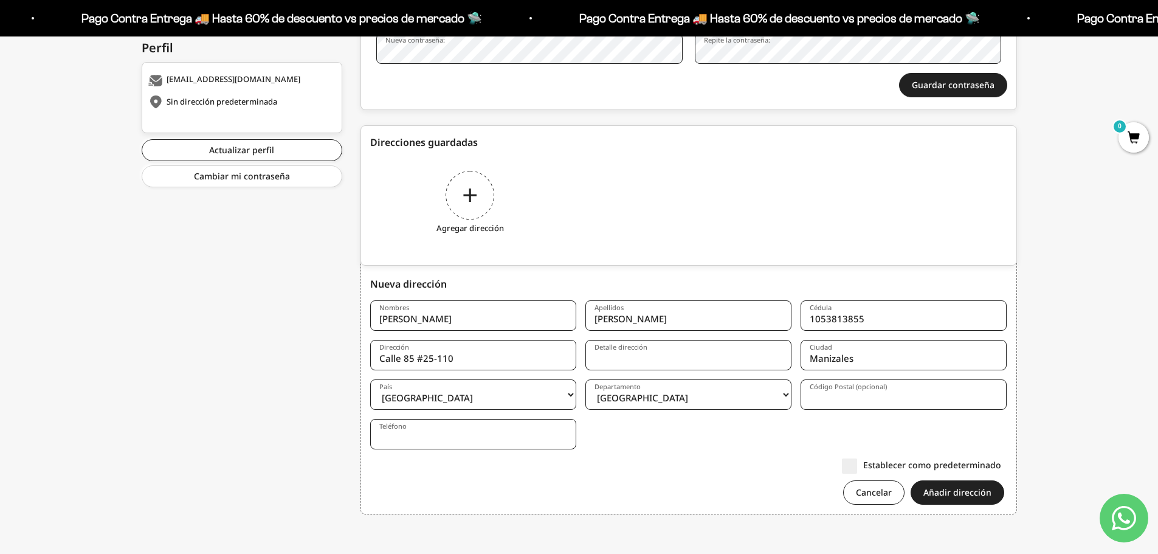
click at [694, 444] on form "Nombres Alejandro Apellidos Delgadillo Cédula 1053813855 Dirección Calle 85 #25…" at bounding box center [688, 406] width 637 height 213
click at [498, 429] on input "Teléfono" at bounding box center [473, 434] width 206 height 30
type input "3013716491"
click at [726, 454] on form "Nombres Alejandro Apellidos Delgadillo Cédula 1053813855 Dirección Calle 85 #25…" at bounding box center [688, 406] width 637 height 213
click at [746, 396] on select "Amazonas Antioquia Arauca Atlántico Bogotá Bolívar Boyacá Caldas Caquetá Casana…" at bounding box center [688, 394] width 206 height 30
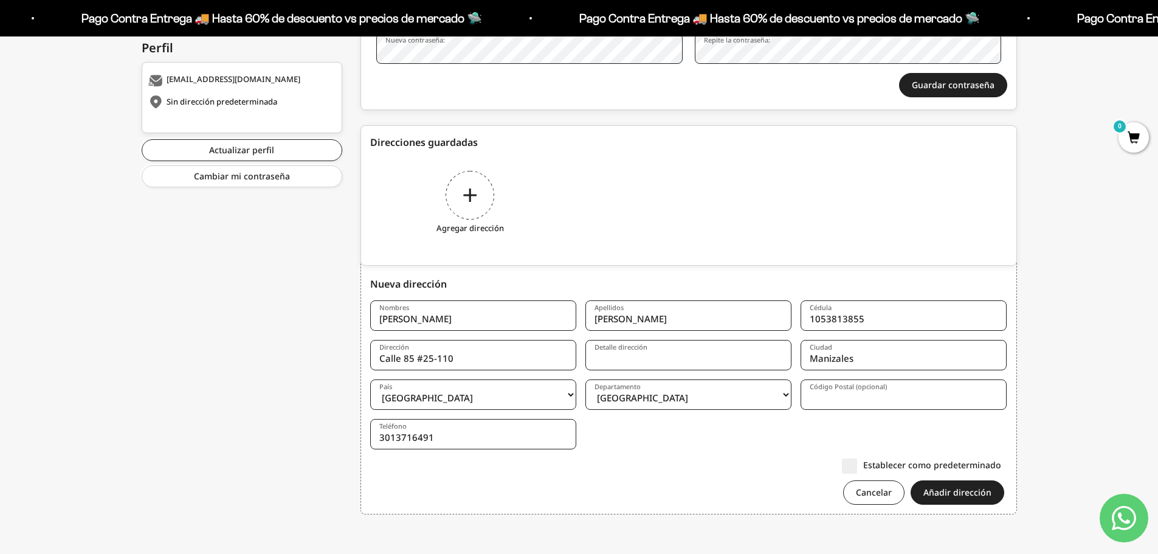
select select "Caldas"
click at [585, 379] on select "Amazonas Antioquia Arauca Atlántico Bogotá Bolívar Boyacá Caldas Caquetá Casana…" at bounding box center [688, 394] width 206 height 30
click at [677, 429] on form "Nombres Alejandro Apellidos Delgadillo Cédula 1053813855 Dirección Calle 85 #25…" at bounding box center [688, 406] width 637 height 213
click at [967, 492] on button "Añadir dirección" at bounding box center [958, 492] width 94 height 24
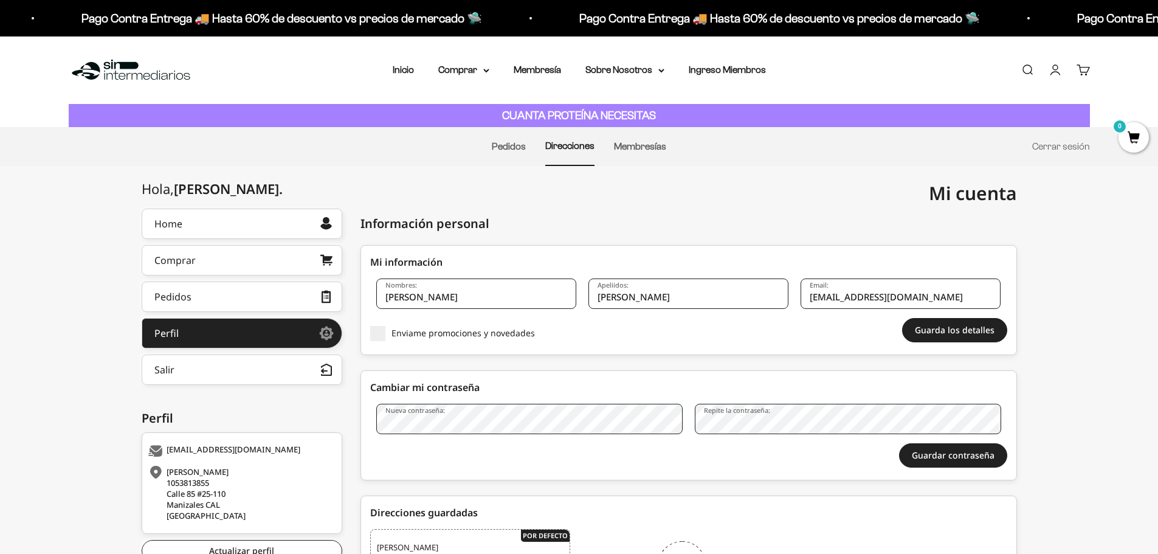
click at [587, 107] on p "CUANTA PROTEÍNA NECESITAS" at bounding box center [579, 116] width 160 height 18
click at [582, 112] on strong "CUANTA PROTEÍNA NECESITAS" at bounding box center [579, 115] width 154 height 13
click at [685, 143] on ul "Pedidos Direcciones Membresías Cerrar sesión" at bounding box center [579, 146] width 1021 height 39
click at [677, 146] on ul "Pedidos Direcciones Membresías Cerrar sesión" at bounding box center [579, 146] width 1021 height 39
click at [666, 145] on ul "Pedidos Direcciones Membresías Cerrar sesión" at bounding box center [579, 146] width 1021 height 39
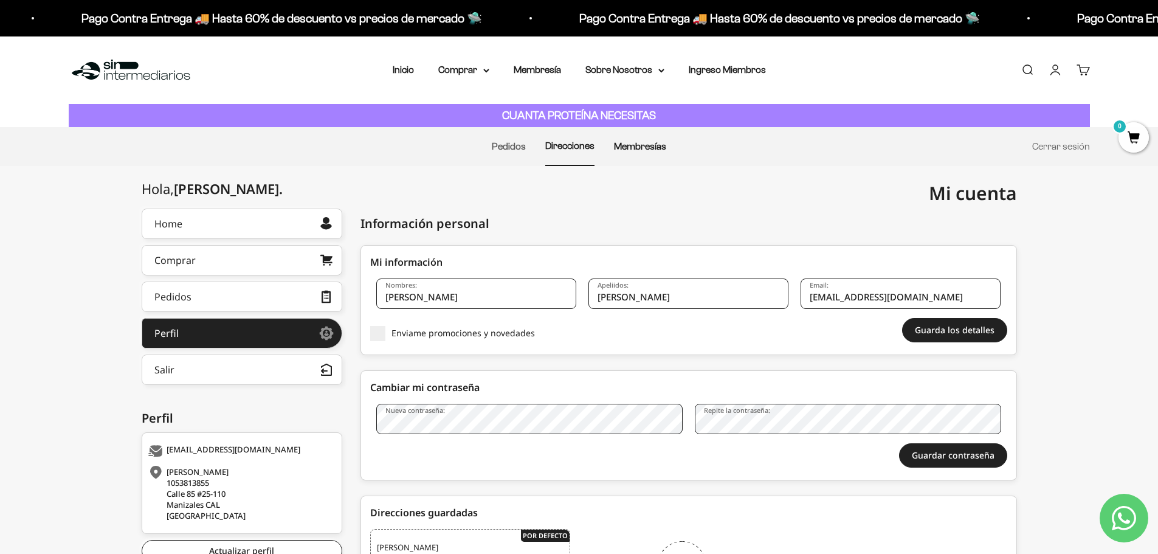
click at [652, 146] on link "Membresías" at bounding box center [640, 146] width 52 height 10
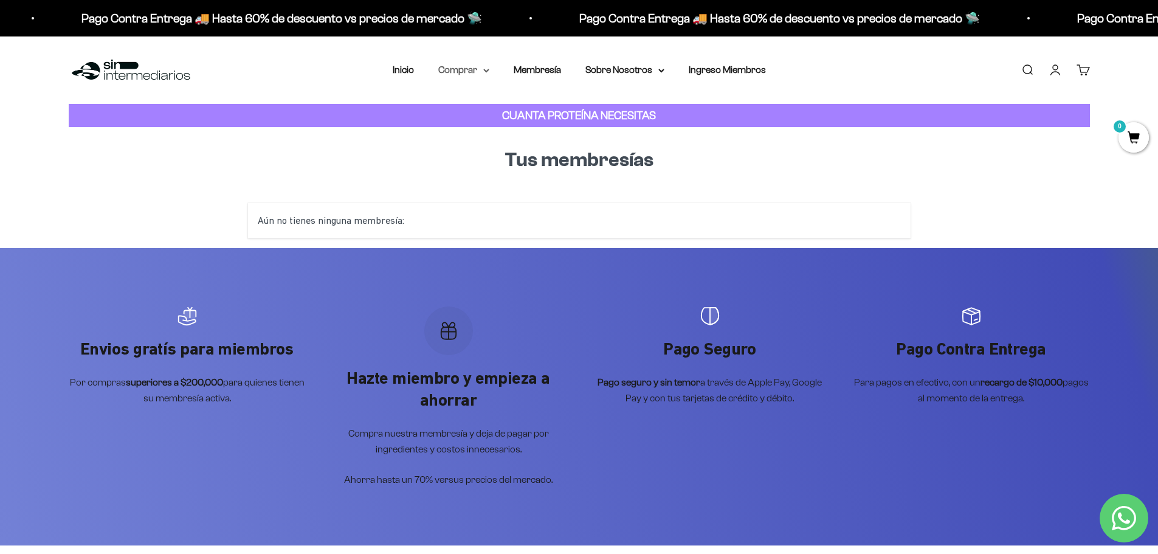
click at [489, 76] on summary "Comprar" at bounding box center [463, 70] width 51 height 16
click at [647, 115] on strong "CUANTA PROTEÍNA NECESITAS" at bounding box center [579, 115] width 154 height 13
click at [534, 125] on div "CUANTA PROTEÍNA NECESITAS" at bounding box center [579, 116] width 1021 height 24
click at [467, 61] on div "Menú [GEOGRAPHIC_DATA] Inicio Comprar Proteínas Ver Todos Whey Iso Vegan Pancak…" at bounding box center [579, 69] width 1158 height 67
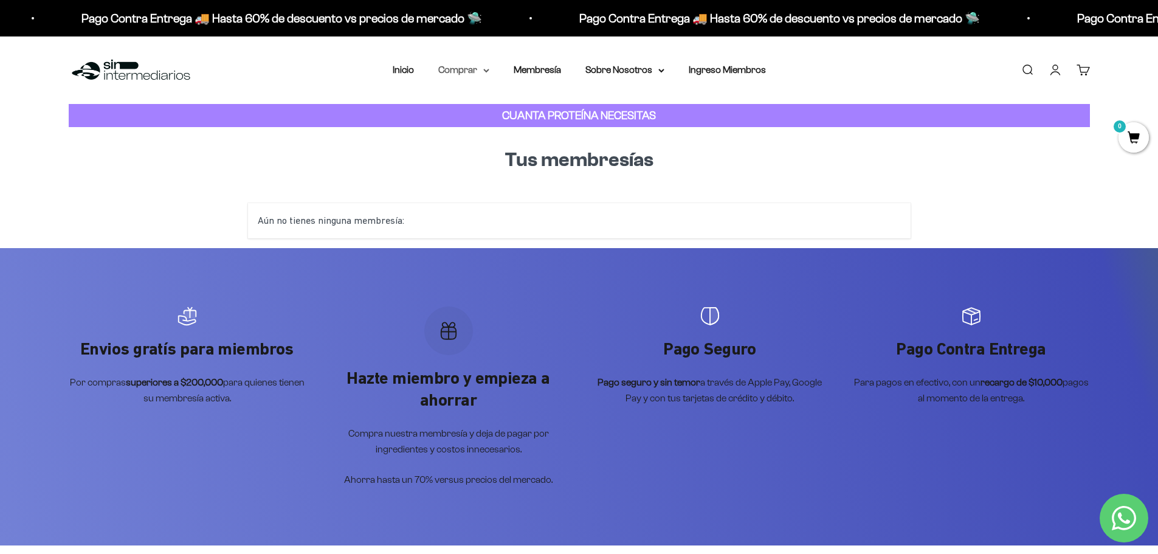
click at [469, 68] on summary "Comprar" at bounding box center [463, 70] width 51 height 16
click at [545, 133] on icon at bounding box center [544, 131] width 4 height 6
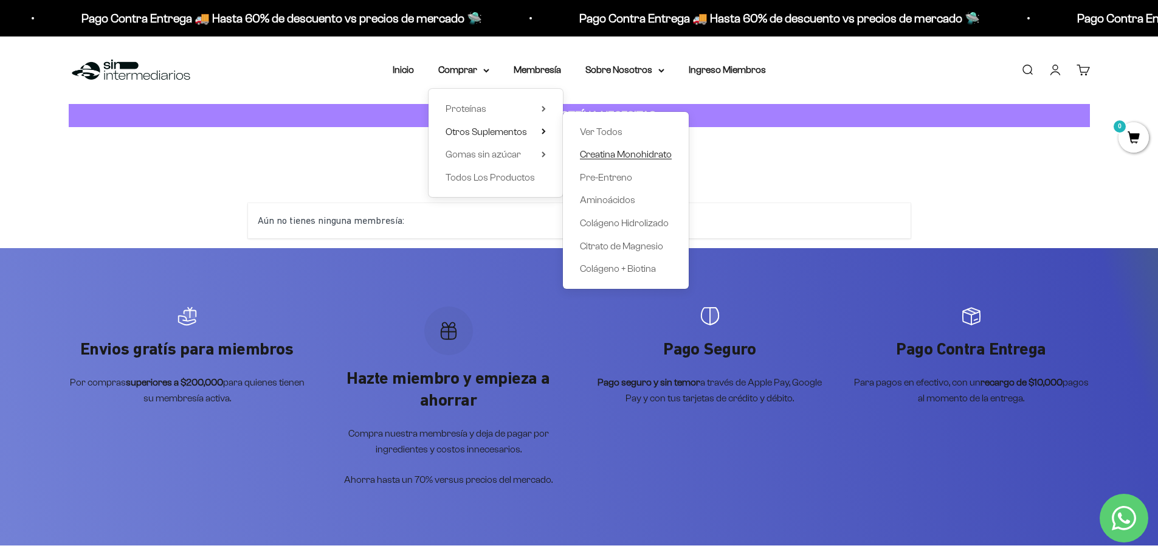
click at [626, 156] on span "Creatina Monohidrato" at bounding box center [626, 154] width 92 height 10
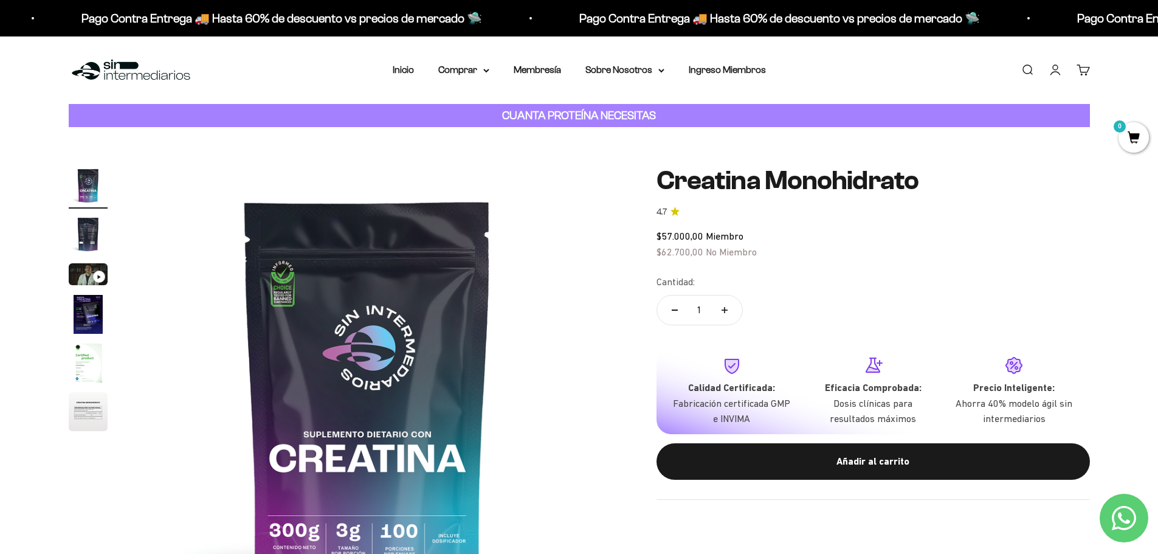
click at [78, 414] on img "Ir al artículo 6" at bounding box center [88, 411] width 39 height 39
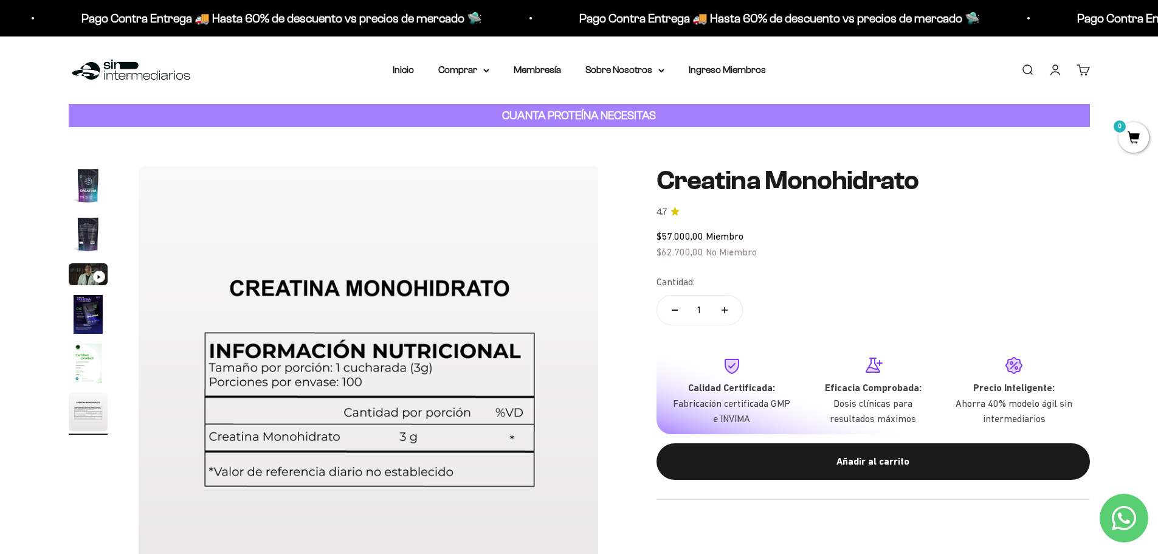
scroll to position [0, 2380]
click at [483, 69] on summary "Comprar" at bounding box center [463, 70] width 51 height 16
click at [540, 133] on summary "Otros Suplementos" at bounding box center [496, 132] width 100 height 16
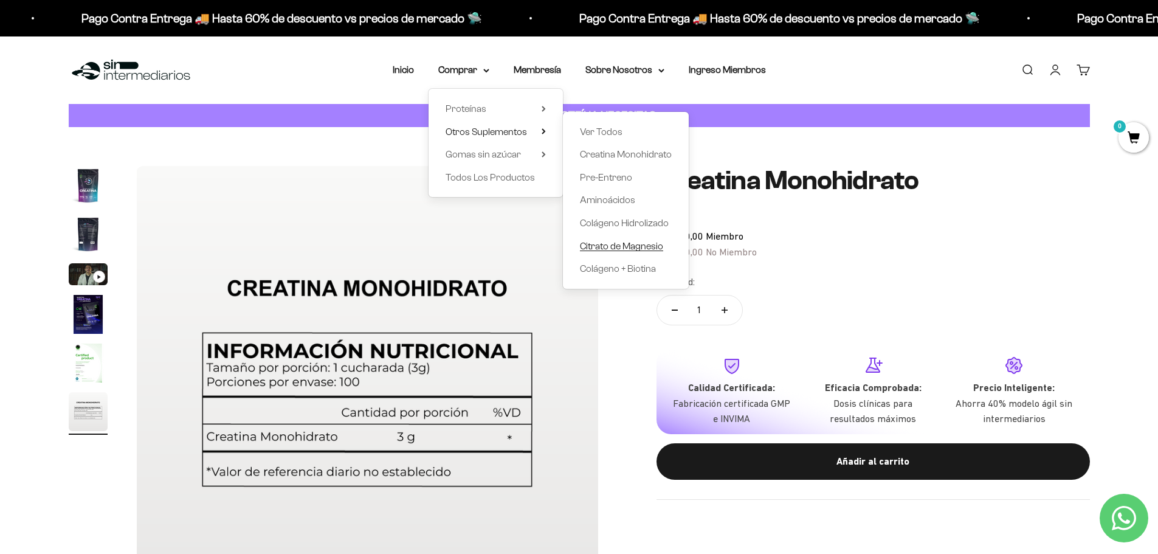
click at [615, 249] on span "Citrato de Magnesio" at bounding box center [621, 246] width 83 height 10
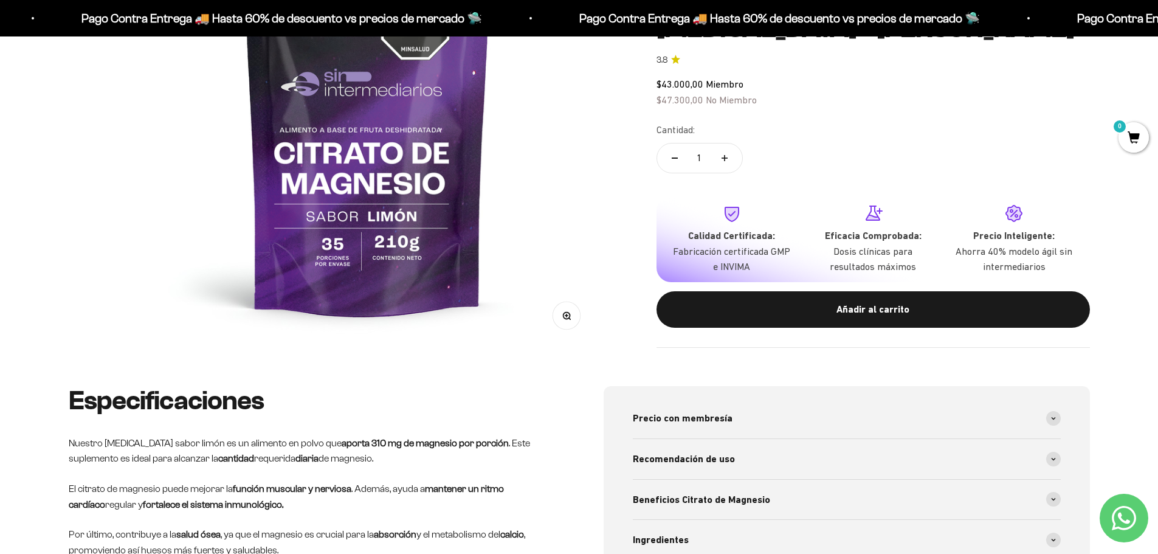
scroll to position [365, 0]
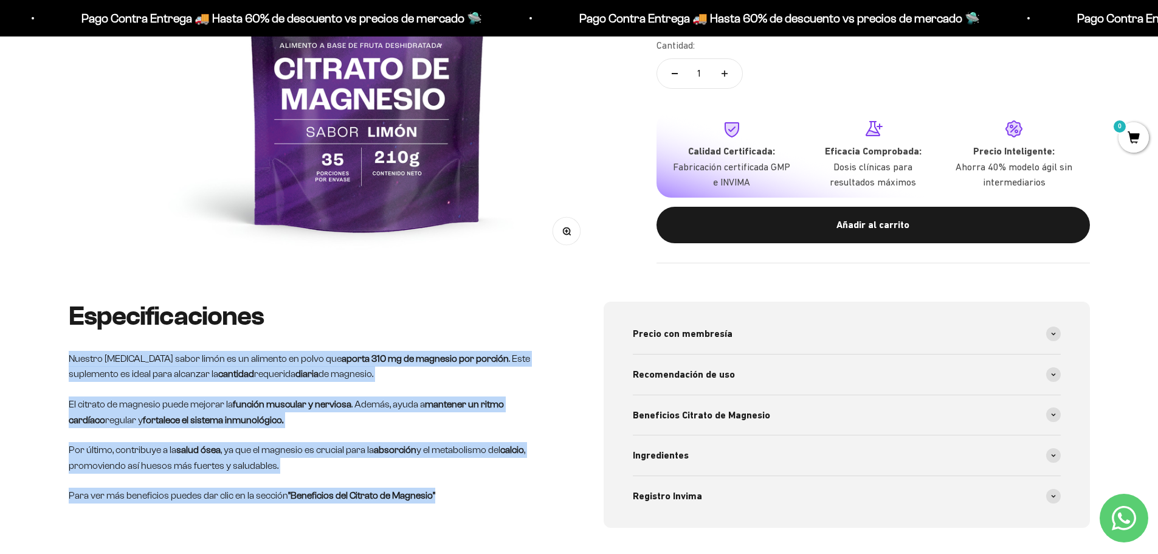
drag, startPoint x: 348, startPoint y: 483, endPoint x: 55, endPoint y: 361, distance: 316.9
click at [55, 361] on div "Especificaciones Nuestro Citrato de Magnesio sabor limón es un alimento en polv…" at bounding box center [579, 444] width 1158 height 284
copy div "Nuestro Citrato de Magnesio sabor limón es un alimento en polvo que aporta 310 …"
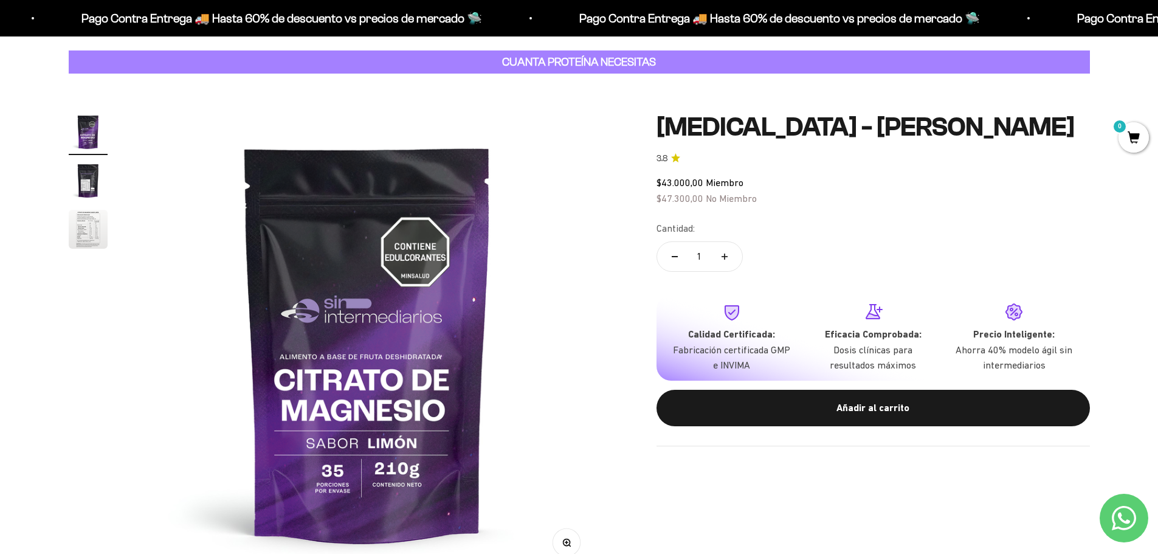
scroll to position [0, 0]
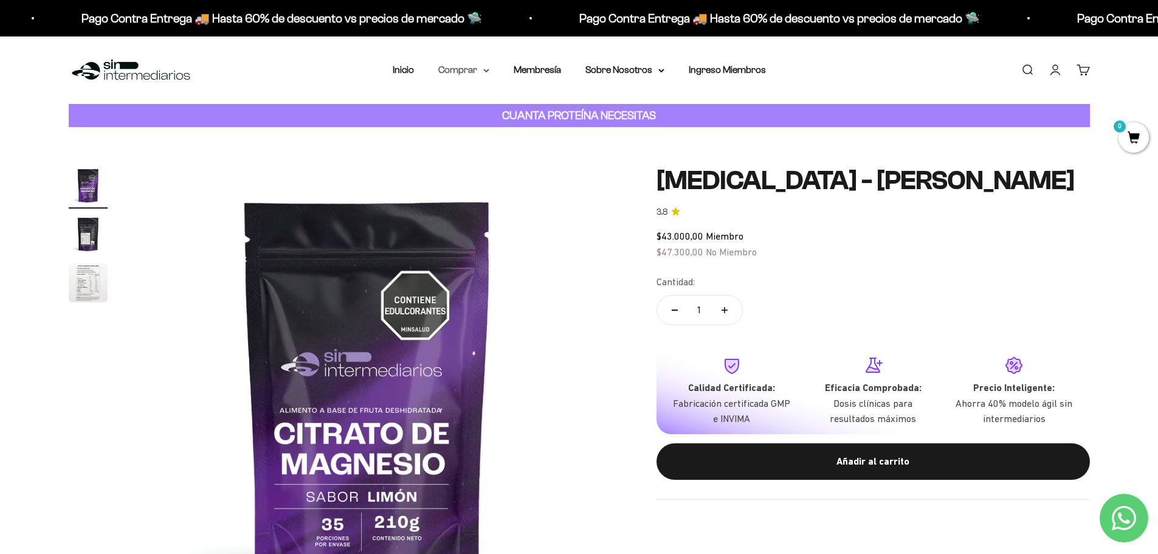
click at [478, 71] on summary "Comprar" at bounding box center [463, 70] width 51 height 16
click at [545, 139] on summary "Otros Suplementos" at bounding box center [496, 132] width 100 height 16
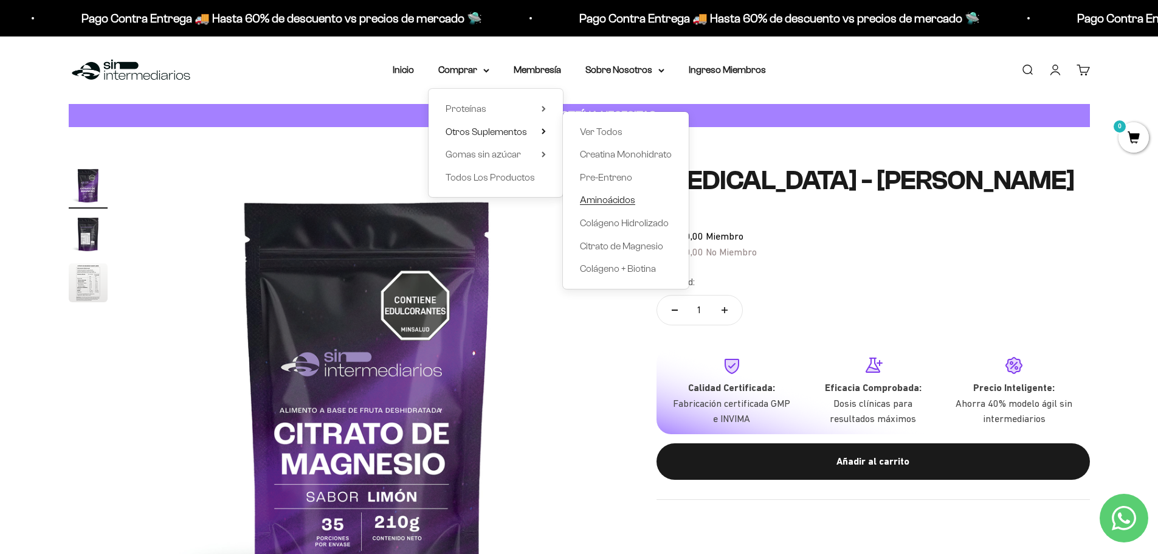
click at [615, 201] on span "Aminoácidos" at bounding box center [607, 200] width 55 height 10
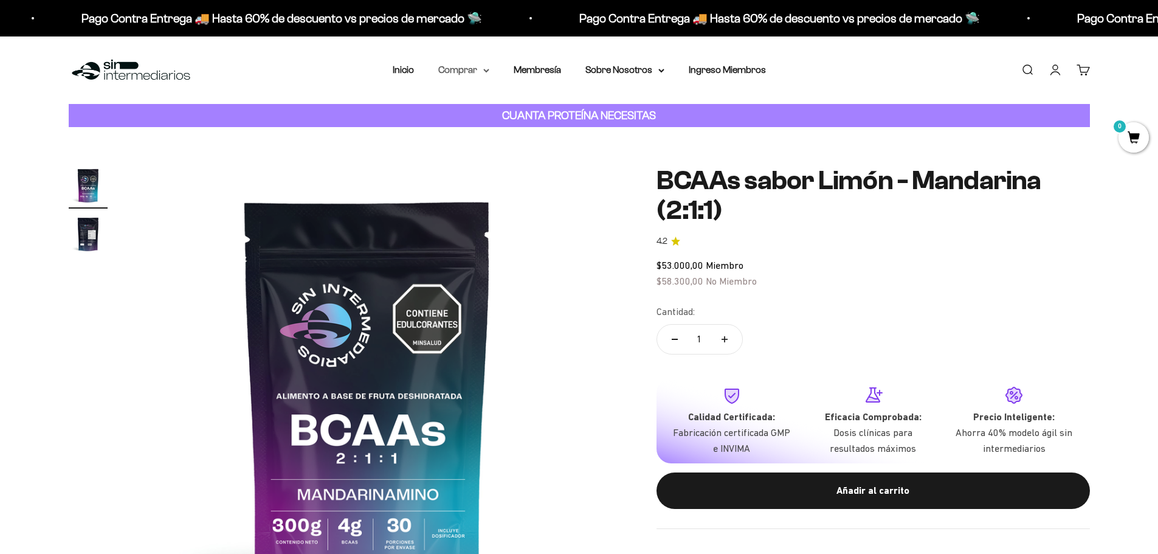
click at [474, 71] on summary "Comprar" at bounding box center [463, 70] width 51 height 16
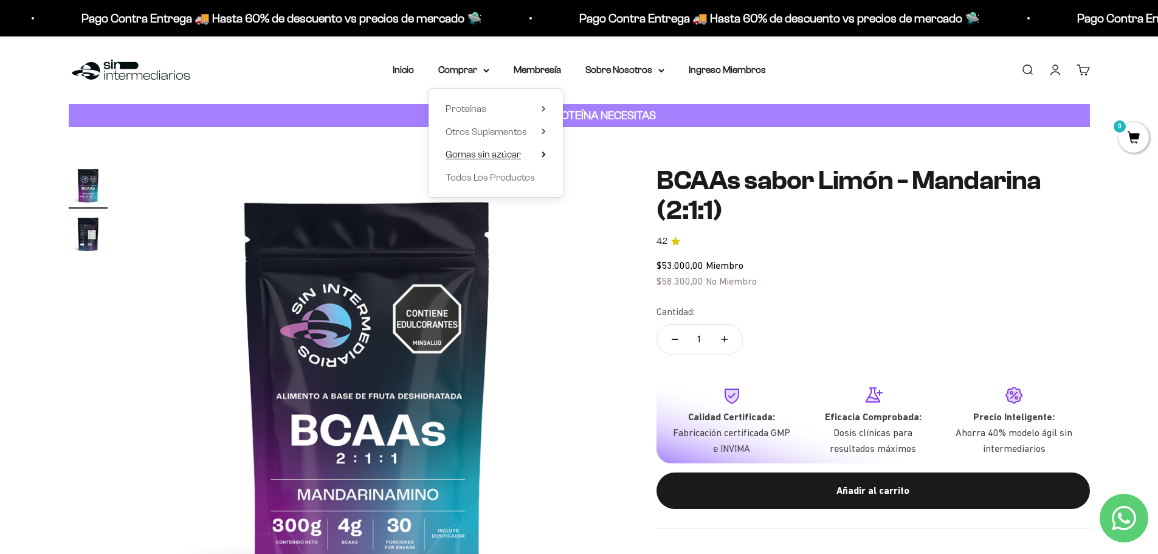
click at [542, 154] on icon at bounding box center [544, 154] width 4 height 6
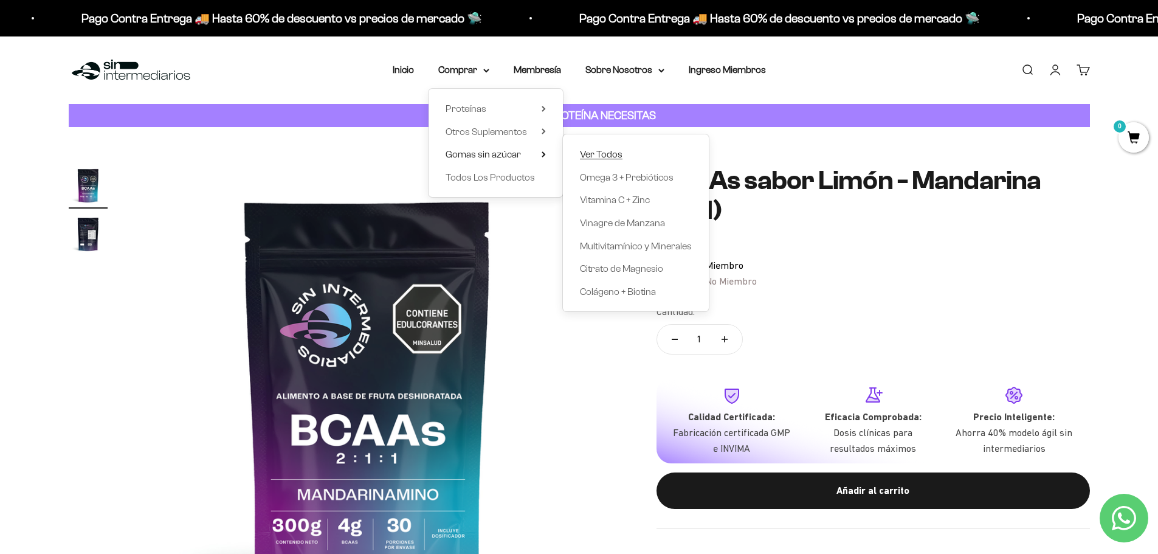
click at [605, 149] on span "Ver Todos" at bounding box center [601, 154] width 43 height 10
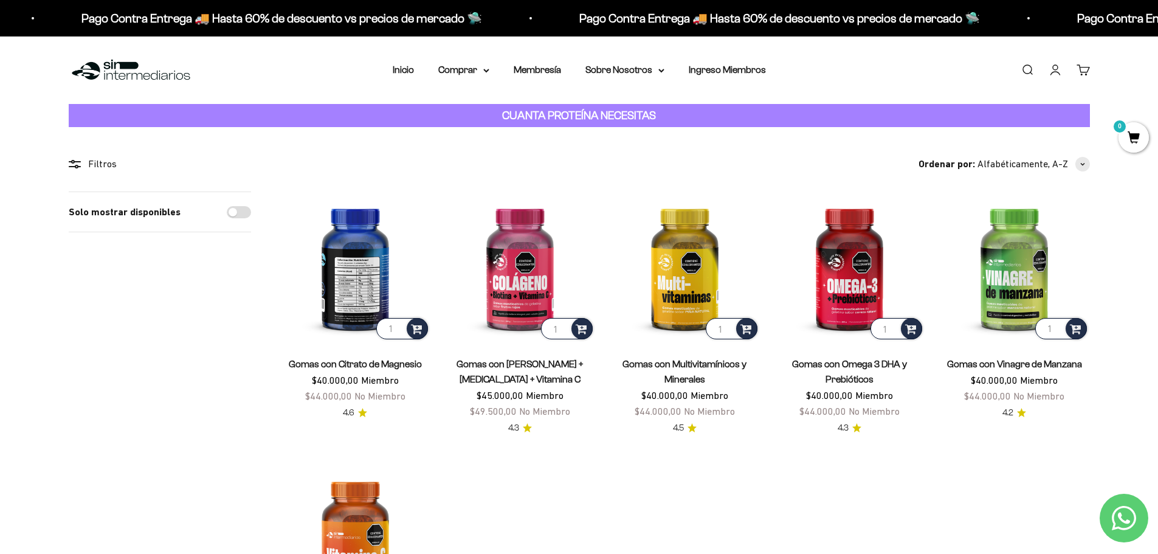
click at [350, 207] on img at bounding box center [355, 266] width 150 height 150
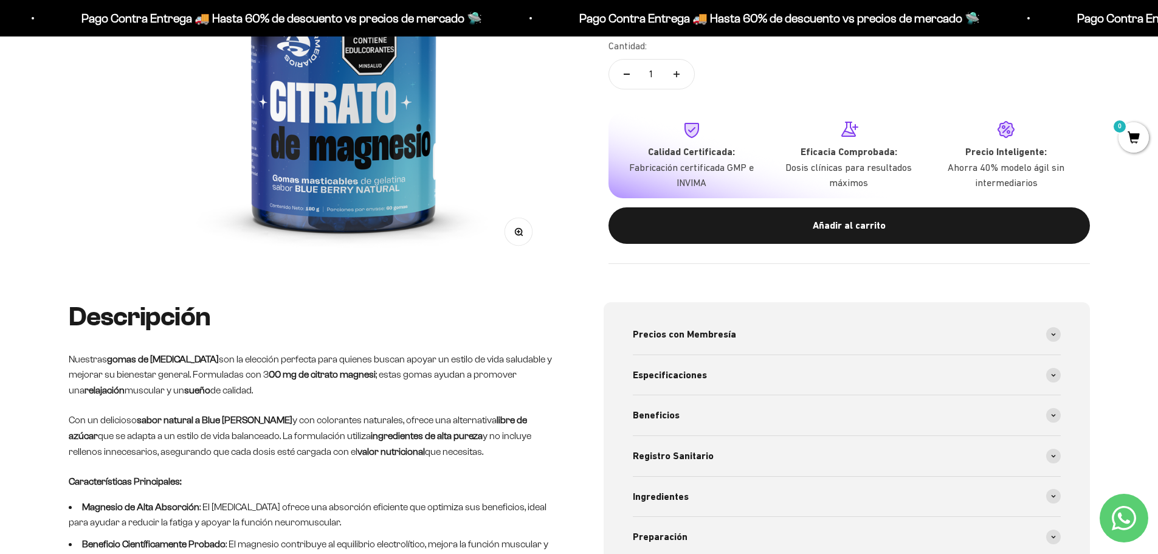
scroll to position [304, 0]
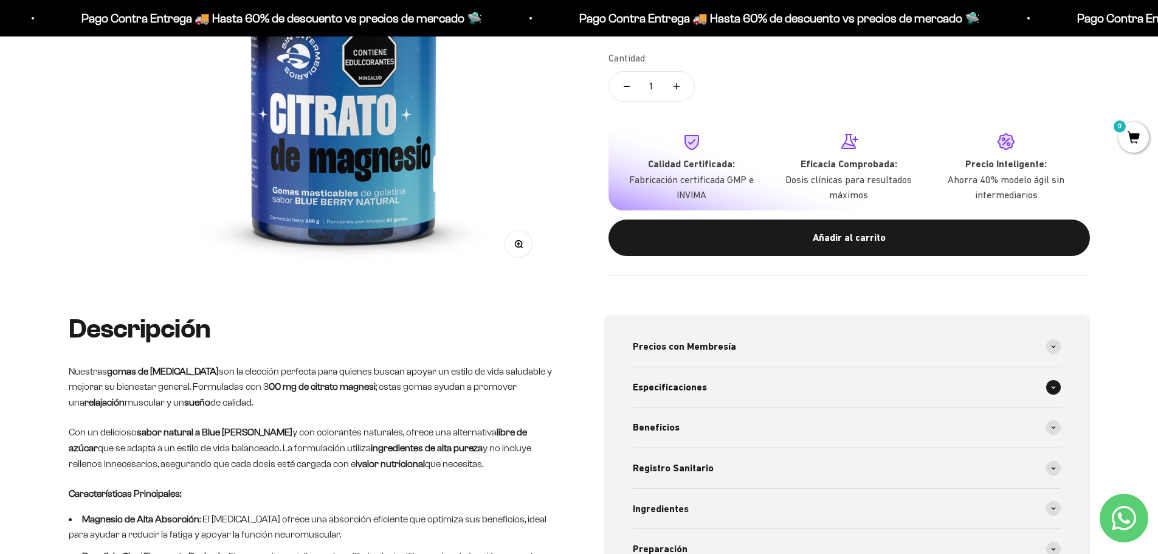
click at [672, 379] on span "Especificaciones" at bounding box center [670, 387] width 74 height 16
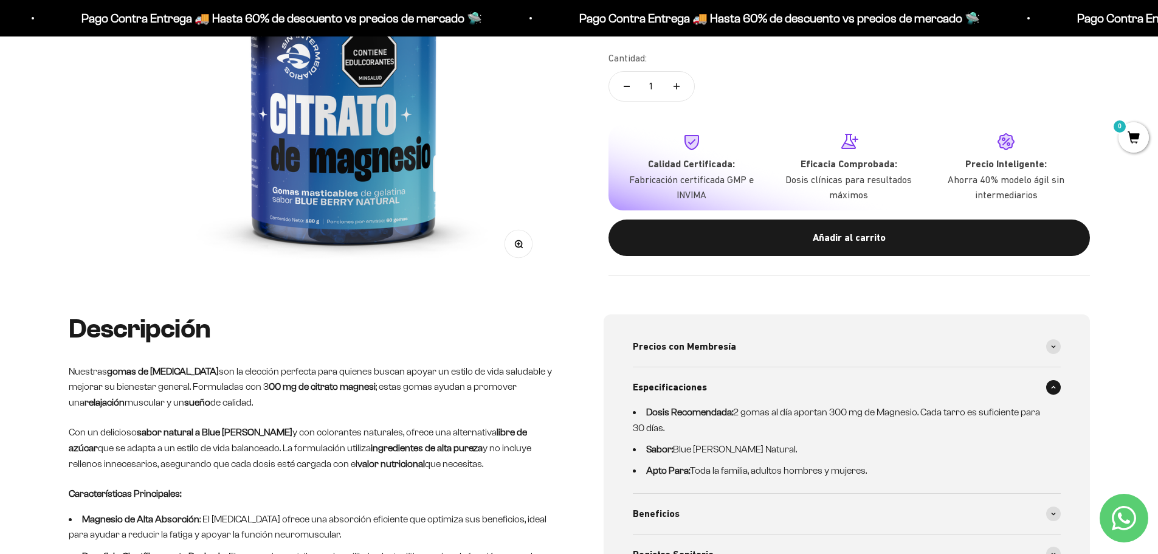
click at [672, 379] on span "Especificaciones" at bounding box center [670, 387] width 74 height 16
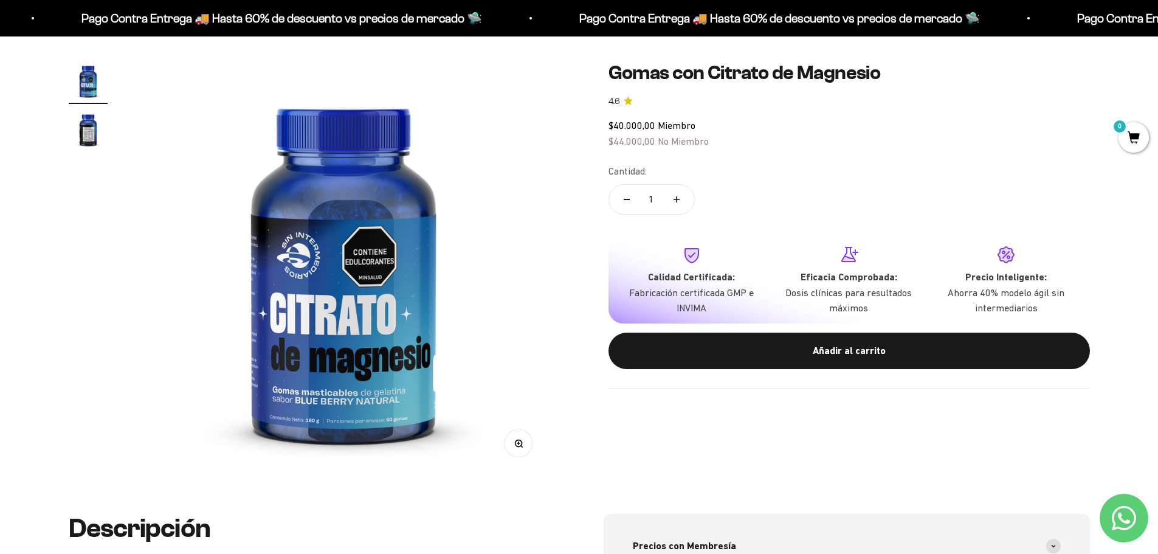
scroll to position [0, 0]
